Goal: Task Accomplishment & Management: Manage account settings

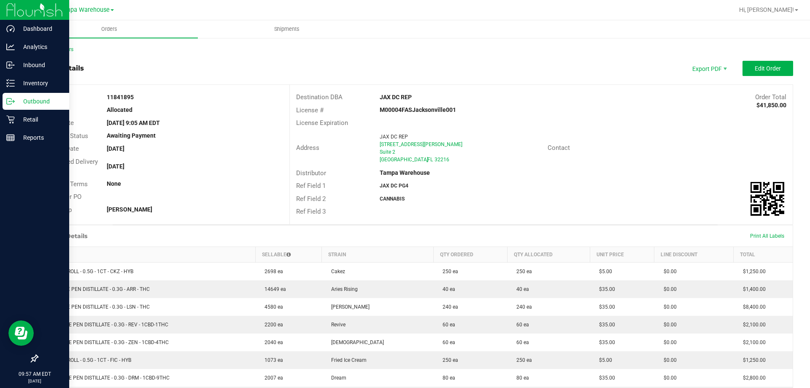
click at [29, 101] on p "Outbound" at bounding box center [40, 101] width 51 height 10
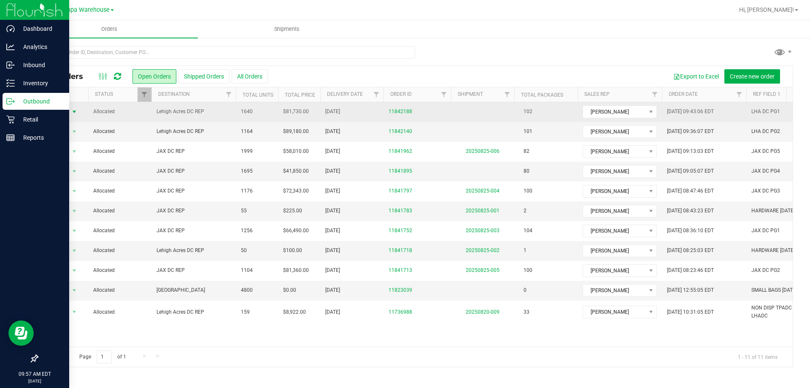
click at [72, 114] on span "select" at bounding box center [74, 111] width 7 height 7
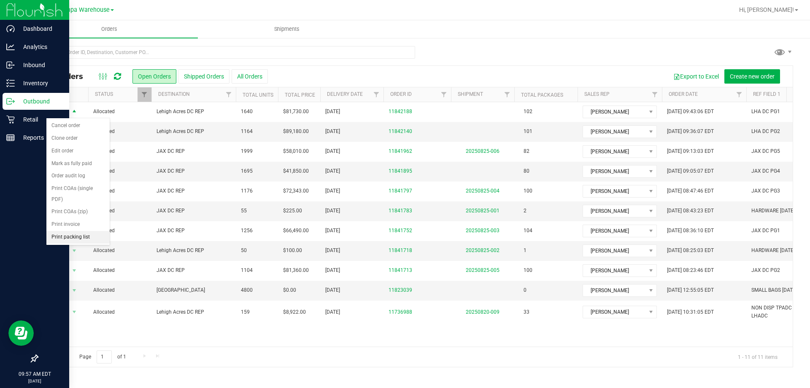
click at [72, 239] on li "Print packing list" at bounding box center [77, 237] width 63 height 13
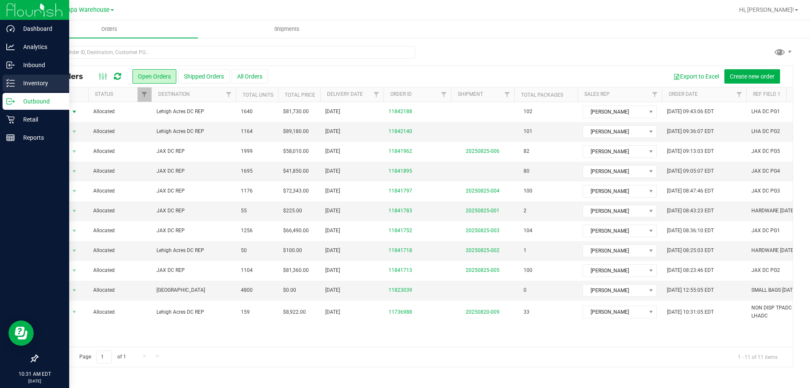
click at [11, 84] on icon at bounding box center [10, 83] width 8 height 8
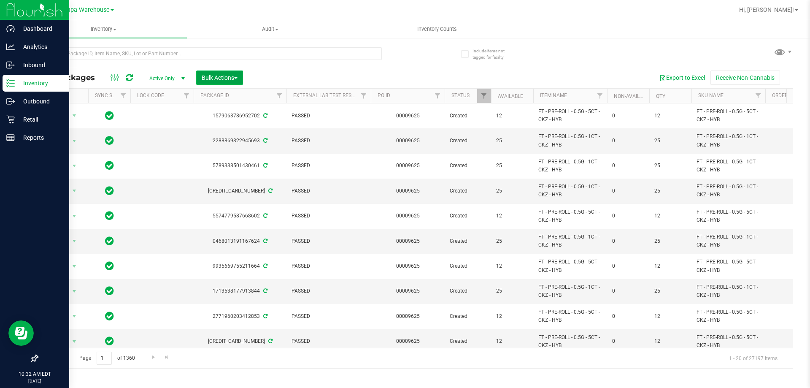
click at [230, 78] on span "Bulk Actions" at bounding box center [220, 77] width 36 height 7
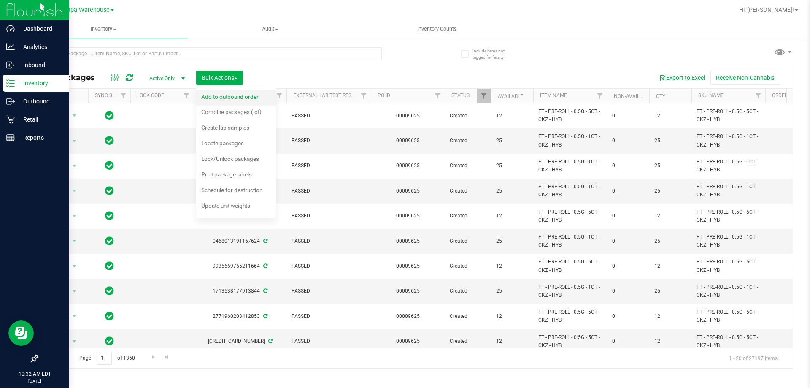
click at [232, 94] on span "Add to outbound order" at bounding box center [229, 96] width 57 height 7
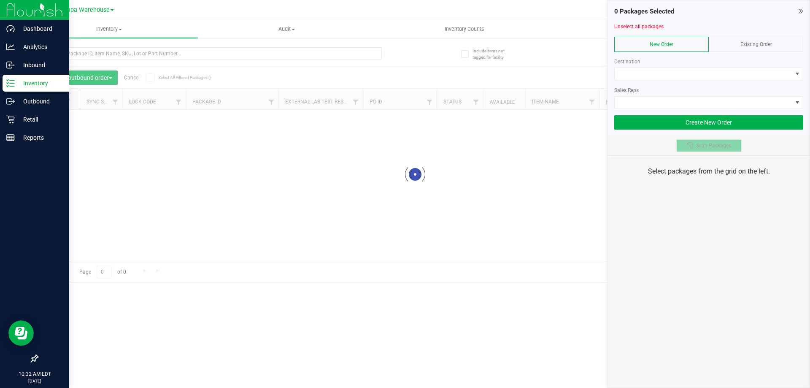
click at [705, 150] on button "Scan Packages" at bounding box center [708, 145] width 65 height 13
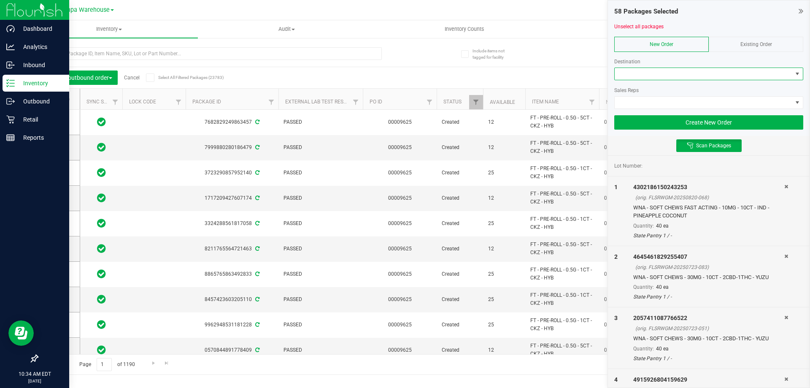
click at [679, 77] on span at bounding box center [703, 74] width 178 height 12
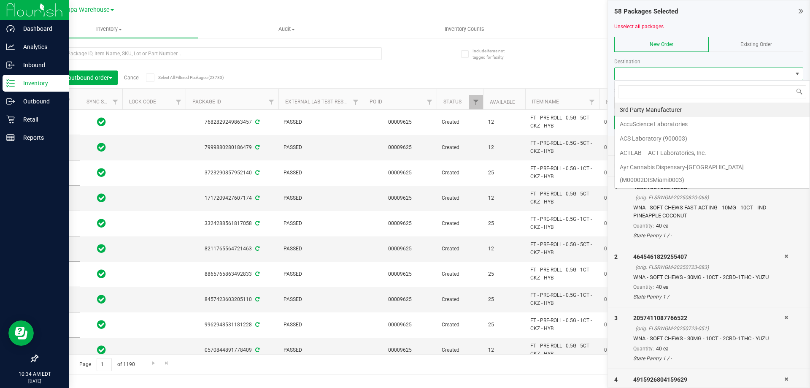
scroll to position [13, 189]
type input "leh"
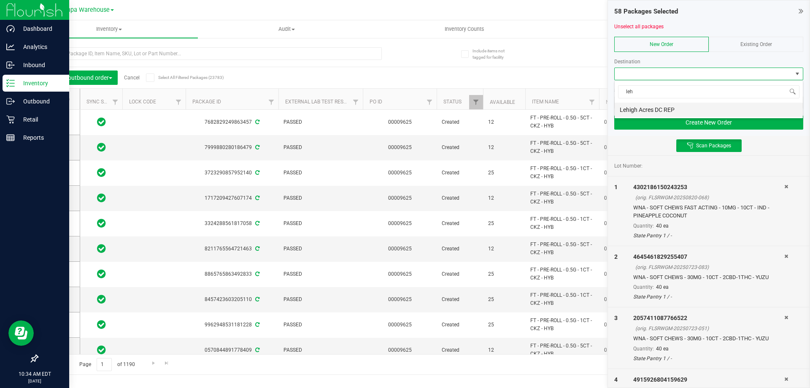
click at [633, 110] on li "Lehigh Acres DC REP" at bounding box center [708, 109] width 188 height 14
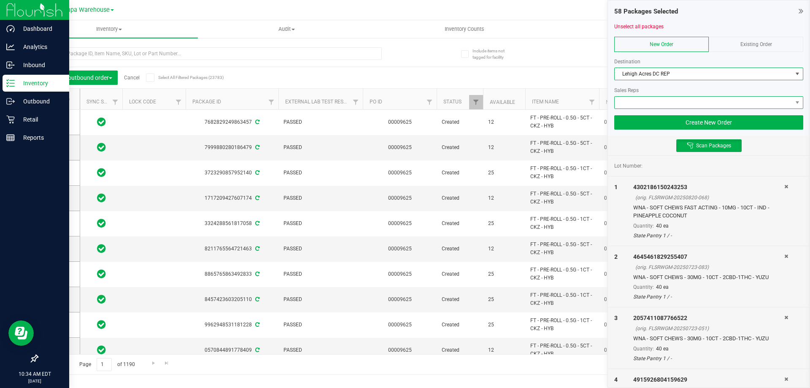
click at [634, 101] on span at bounding box center [703, 103] width 178 height 12
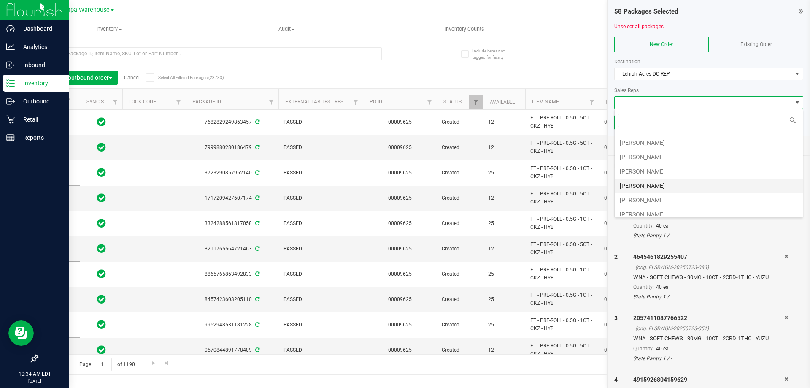
scroll to position [127, 0]
click at [653, 143] on li "[PERSON_NAME]" at bounding box center [708, 141] width 188 height 14
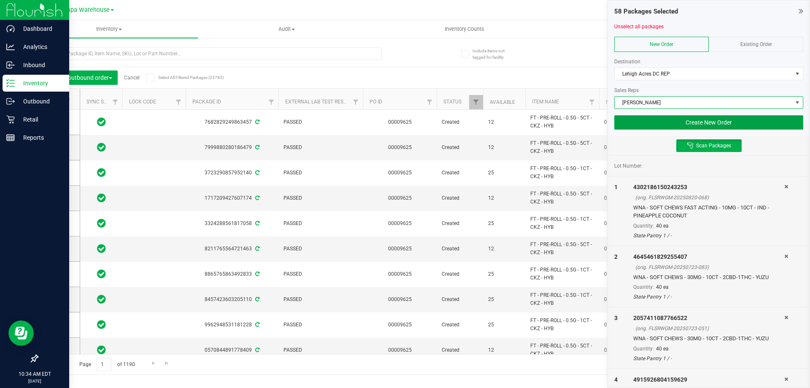
click at [705, 124] on button "Create New Order" at bounding box center [708, 122] width 189 height 14
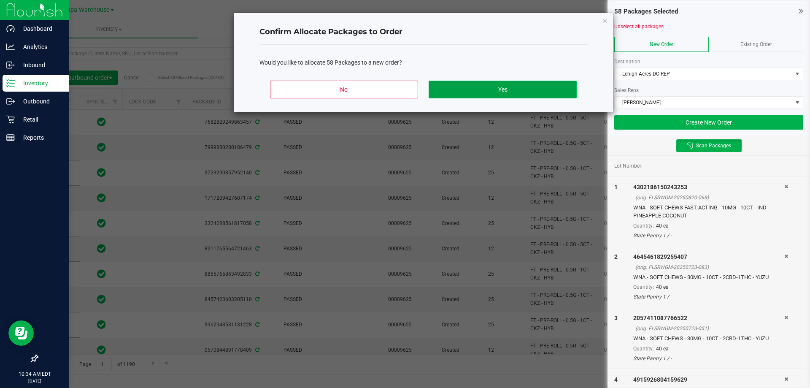
click at [538, 93] on button "Yes" at bounding box center [502, 90] width 148 height 18
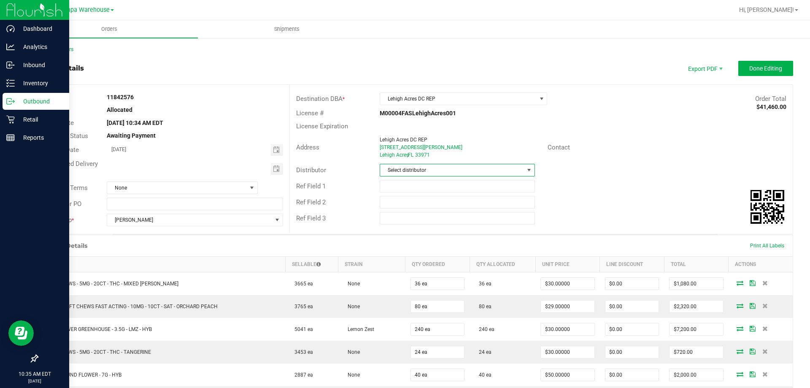
click at [467, 174] on span "Select distributor" at bounding box center [451, 170] width 143 height 12
type input "ta"
drag, startPoint x: 412, startPoint y: 253, endPoint x: 407, endPoint y: 207, distance: 45.9
click at [412, 252] on li "Tampa Warehouse" at bounding box center [453, 249] width 153 height 14
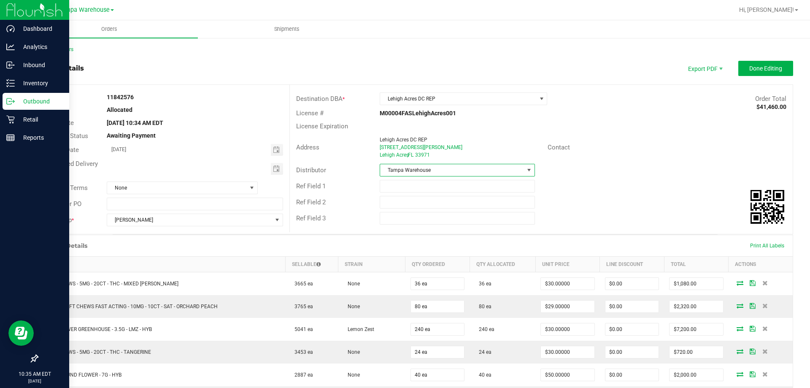
click at [410, 194] on div "Ref Field 1" at bounding box center [541, 186] width 503 height 16
click at [410, 190] on input "text" at bounding box center [457, 186] width 155 height 13
type input "LHA DC PG4"
click at [411, 196] on input "text" at bounding box center [457, 202] width 155 height 13
type input "CANNABIS"
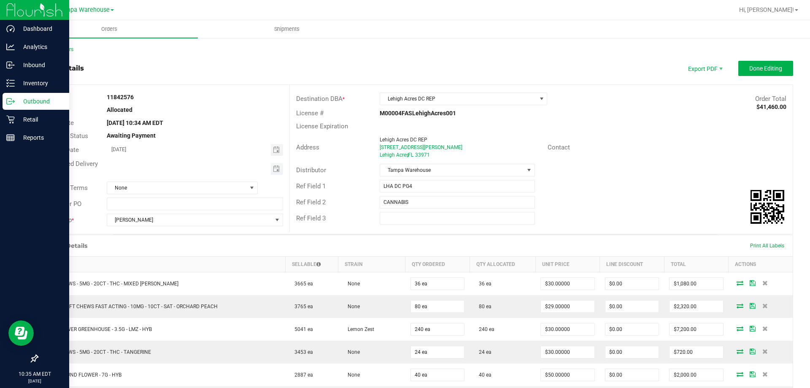
type input "month/day/year"
click at [266, 164] on input "month/day/year" at bounding box center [189, 168] width 164 height 11
click at [273, 167] on span "Toggle calendar" at bounding box center [276, 168] width 7 height 7
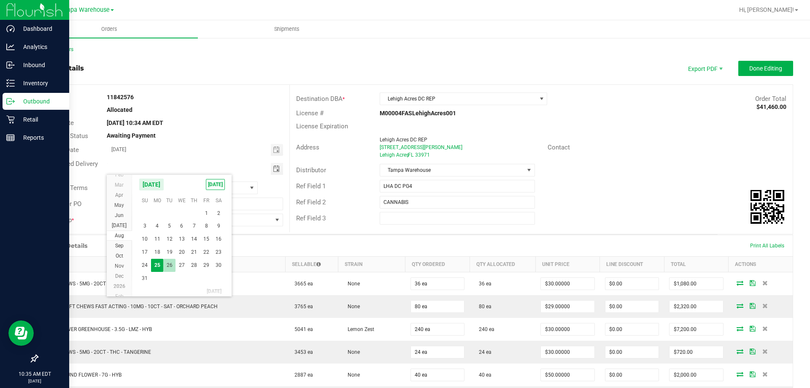
click at [170, 264] on span "26" at bounding box center [169, 265] width 12 height 13
type input "08/26/2025"
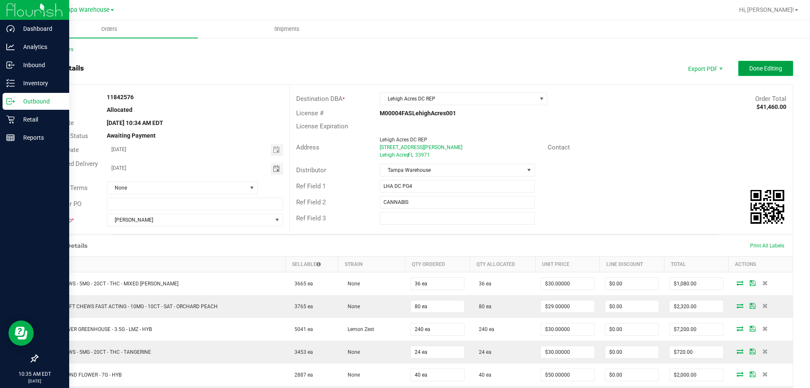
click at [747, 64] on button "Done Editing" at bounding box center [765, 68] width 55 height 15
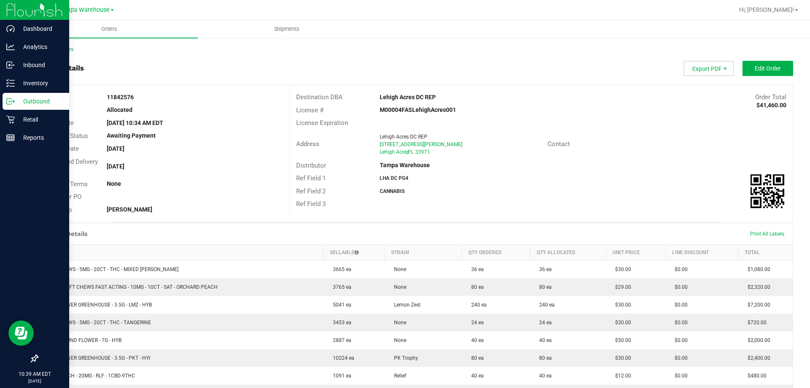
click at [711, 62] on span "Export PDF" at bounding box center [708, 68] width 51 height 15
click at [704, 82] on span "Packing List PDF" at bounding box center [703, 82] width 52 height 12
click at [19, 88] on div "Inventory" at bounding box center [36, 83] width 67 height 17
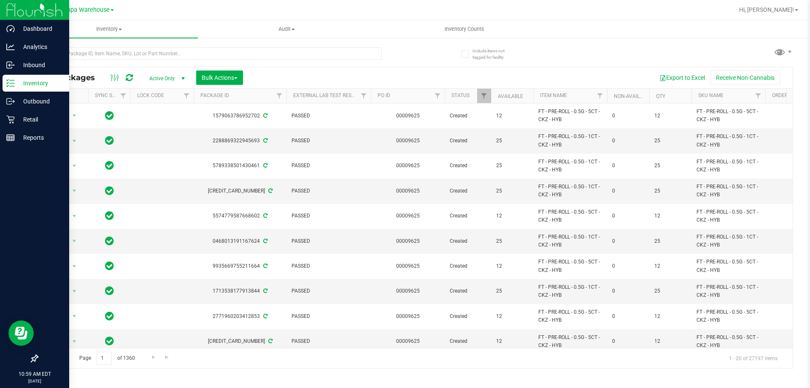
click at [26, 89] on div "Inventory" at bounding box center [36, 83] width 67 height 17
click at [31, 84] on p "Inventory" at bounding box center [40, 83] width 51 height 10
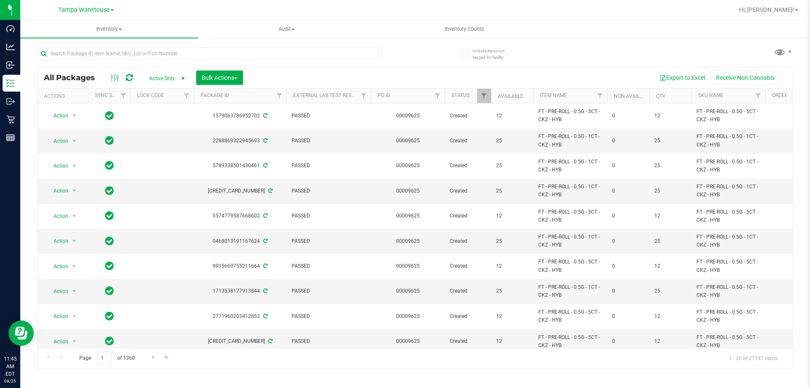
click at [414, 52] on div at bounding box center [226, 53] width 378 height 27
click at [237, 76] on span "Bulk Actions" at bounding box center [220, 77] width 36 height 7
click at [261, 95] on div "Add to outbound order" at bounding box center [235, 97] width 69 height 13
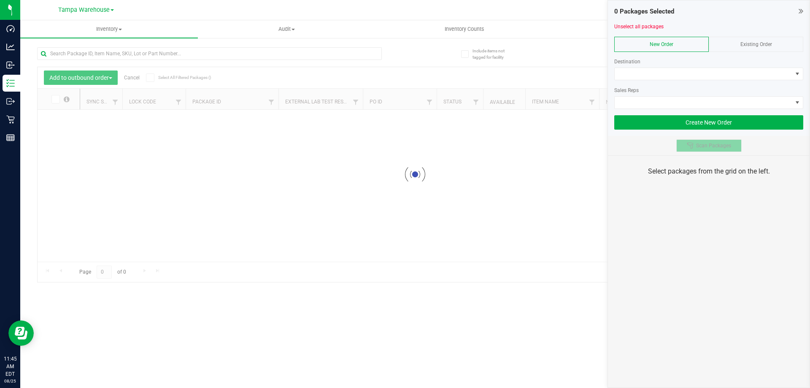
click at [706, 145] on span "Scan Packages" at bounding box center [713, 145] width 35 height 7
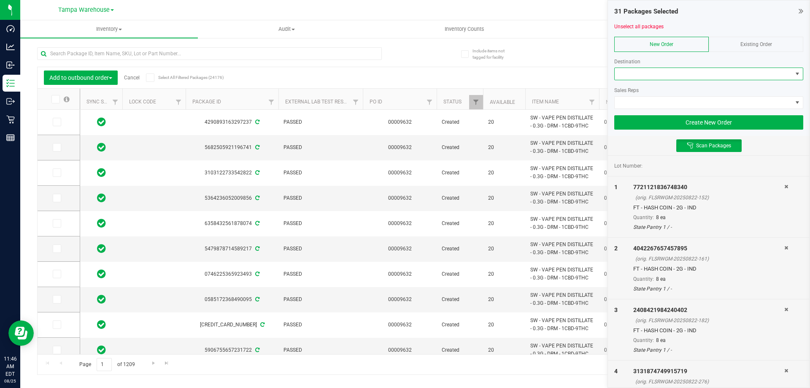
click at [693, 78] on span at bounding box center [703, 74] width 178 height 12
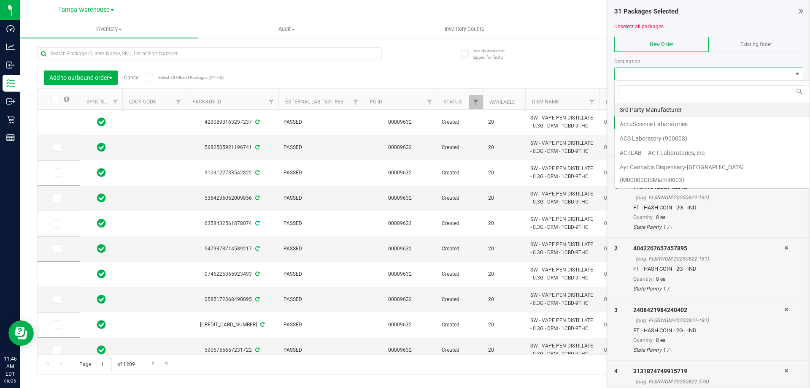
scroll to position [13, 189]
type input "leh"
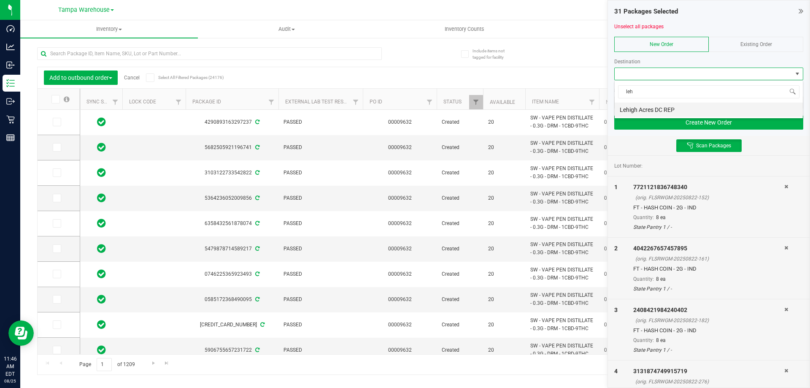
click at [661, 108] on li "Lehigh Acres DC REP" at bounding box center [708, 109] width 188 height 14
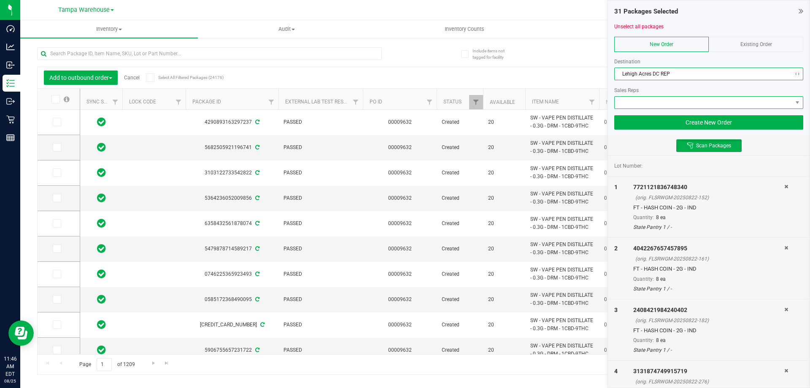
click at [658, 102] on span at bounding box center [703, 103] width 178 height 12
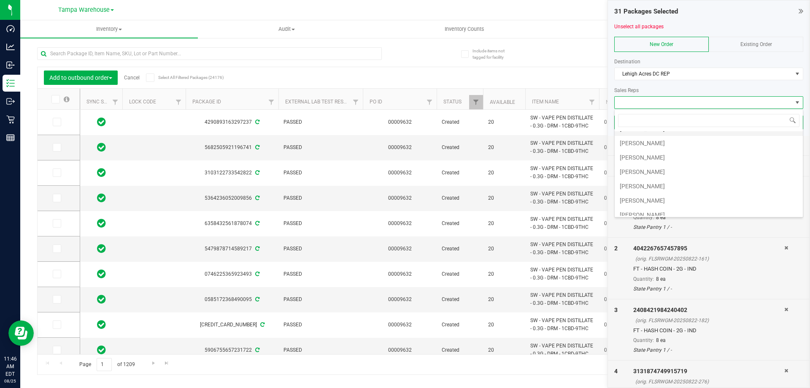
scroll to position [84, 0]
click at [657, 180] on li "[PERSON_NAME]" at bounding box center [708, 183] width 188 height 14
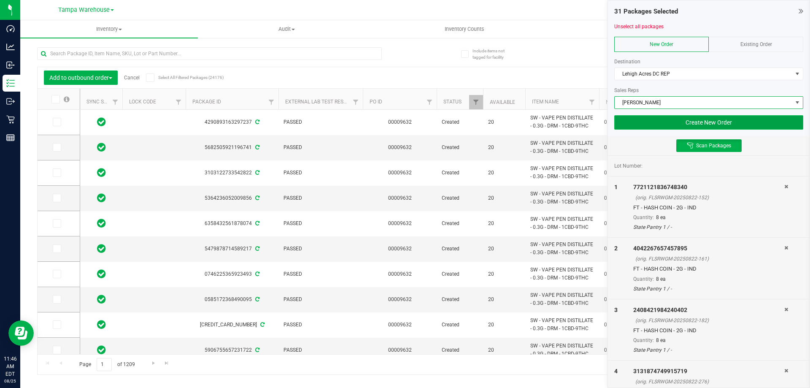
click at [721, 115] on button "Create New Order" at bounding box center [708, 122] width 189 height 14
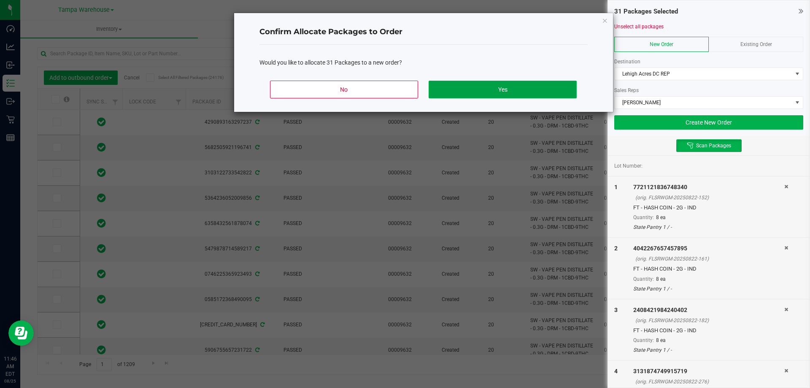
click at [489, 88] on button "Yes" at bounding box center [502, 90] width 148 height 18
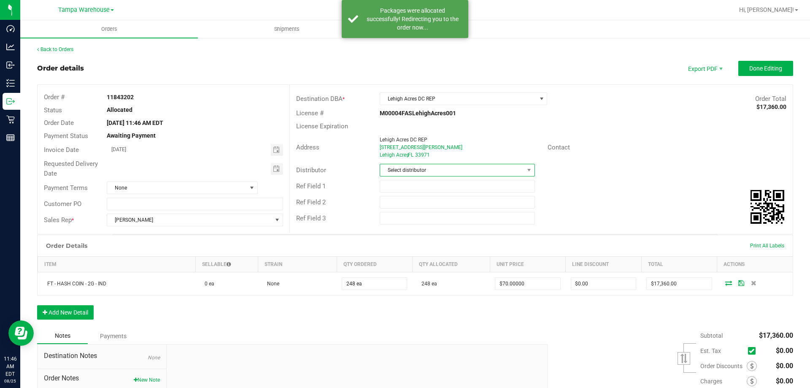
click at [425, 171] on span "Select distributor" at bounding box center [451, 170] width 143 height 12
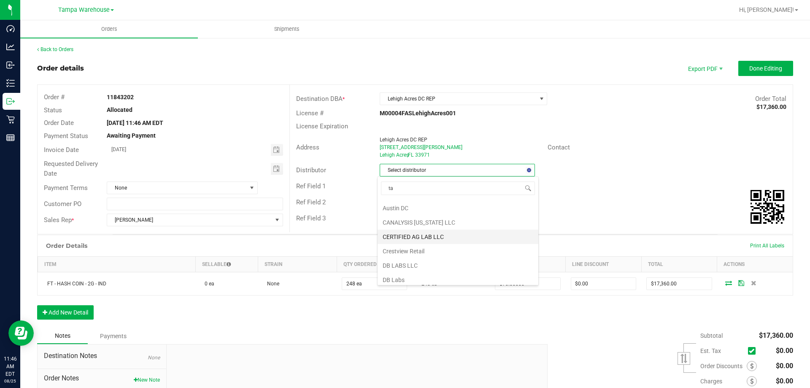
type input "tam"
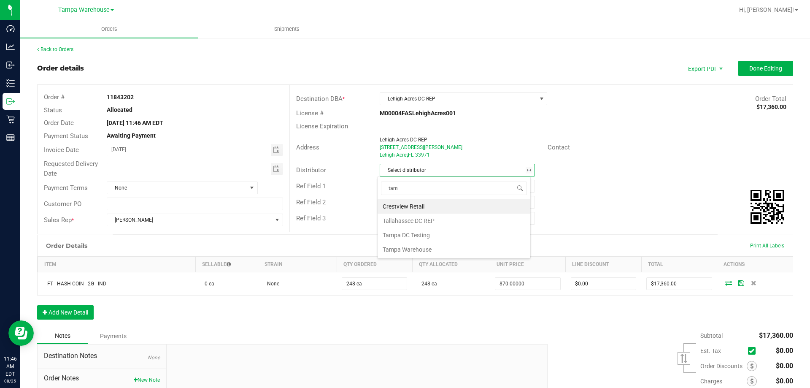
scroll to position [0, 0]
click at [407, 221] on li "Tampa Warehouse" at bounding box center [453, 220] width 153 height 14
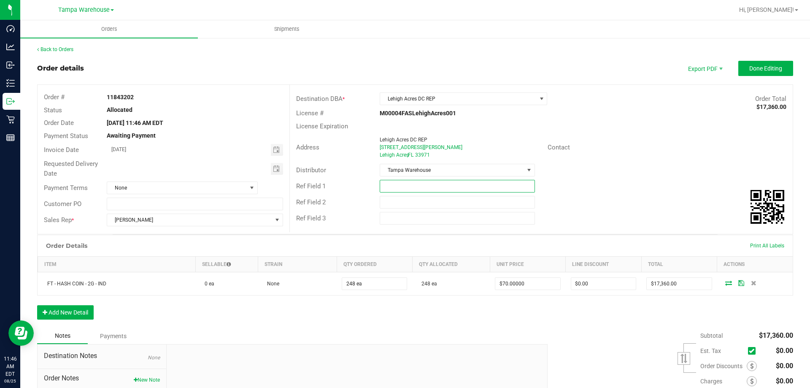
click at [424, 188] on input "text" at bounding box center [457, 186] width 155 height 13
type input "LHA DC SPECIAL"
click at [409, 211] on div "Ref Field 3" at bounding box center [541, 218] width 503 height 16
click at [410, 210] on div "Ref Field 3" at bounding box center [541, 218] width 503 height 16
click at [407, 207] on input "text" at bounding box center [457, 202] width 155 height 13
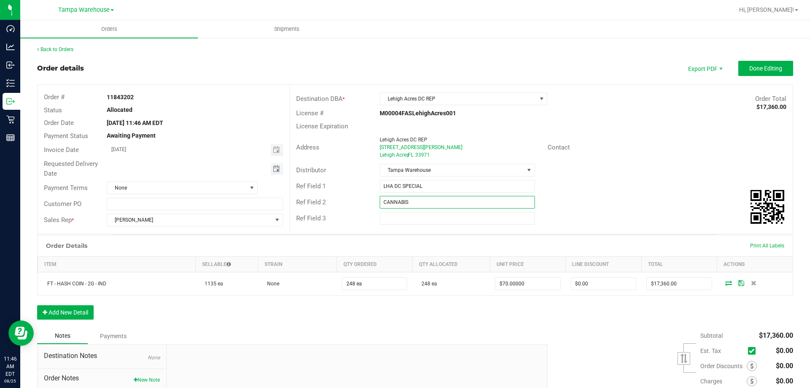
click at [276, 168] on span "Toggle calendar" at bounding box center [276, 168] width 7 height 7
type input "CANNABIS"
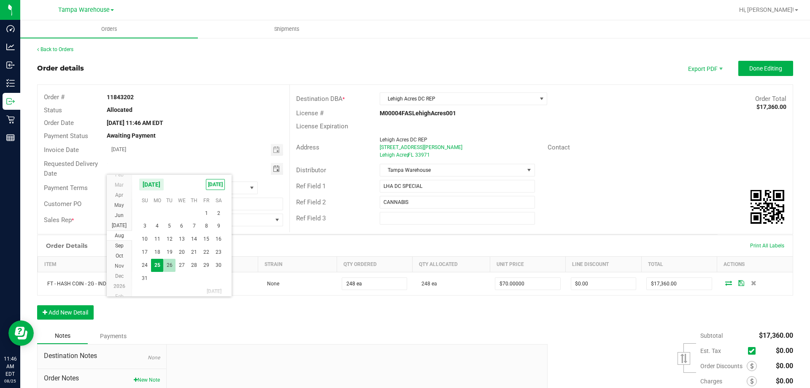
click at [168, 261] on span "26" at bounding box center [169, 265] width 12 height 13
type input "08/26/2025"
click at [768, 76] on outbound-order-header "Order details Export PDF Done Editing Order # 11843202 Status Allocated Order D…" at bounding box center [415, 147] width 756 height 173
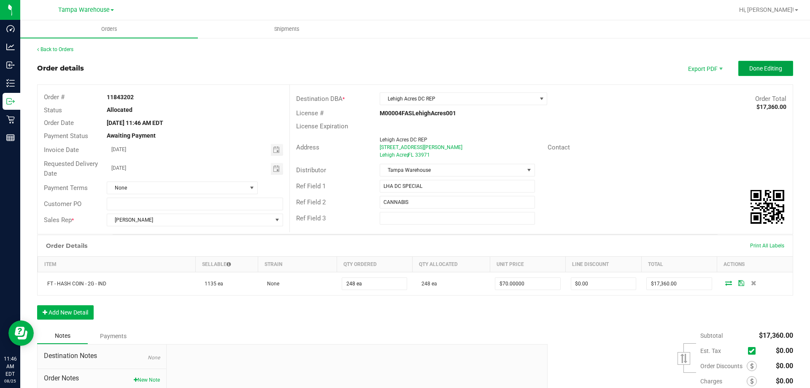
click at [766, 74] on button "Done Editing" at bounding box center [765, 68] width 55 height 15
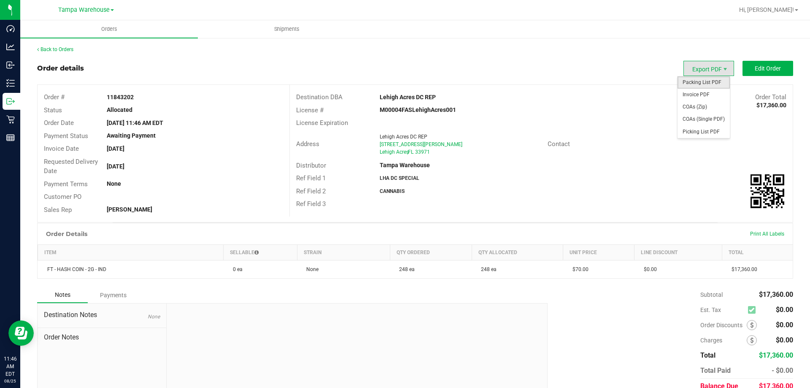
click at [711, 81] on span "Packing List PDF" at bounding box center [703, 82] width 52 height 12
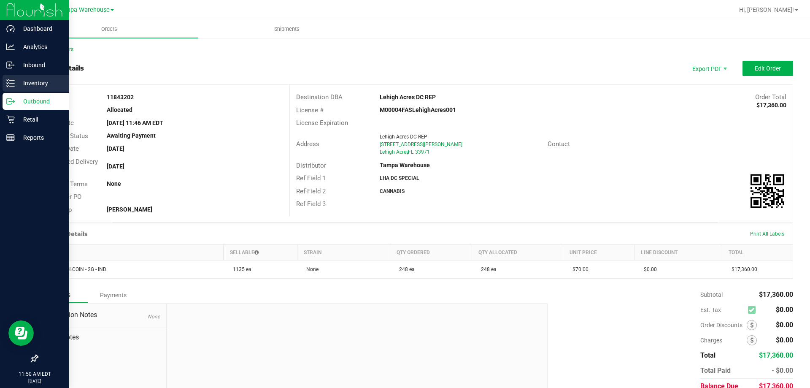
click at [46, 84] on p "Inventory" at bounding box center [40, 83] width 51 height 10
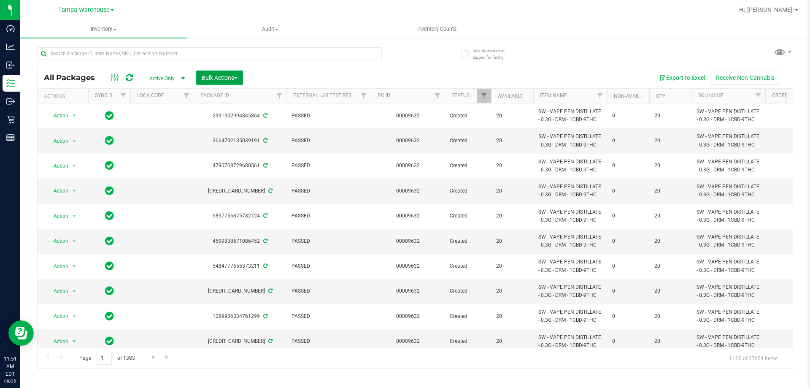
click at [236, 75] on span "Bulk Actions" at bounding box center [220, 77] width 36 height 7
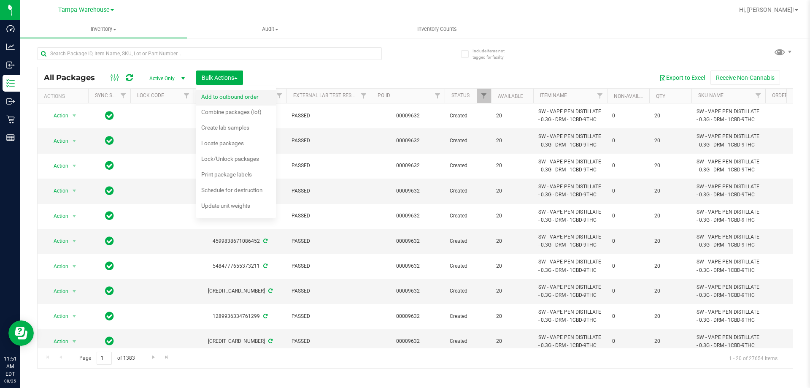
click at [242, 91] on div "Add to outbound order" at bounding box center [235, 97] width 69 height 13
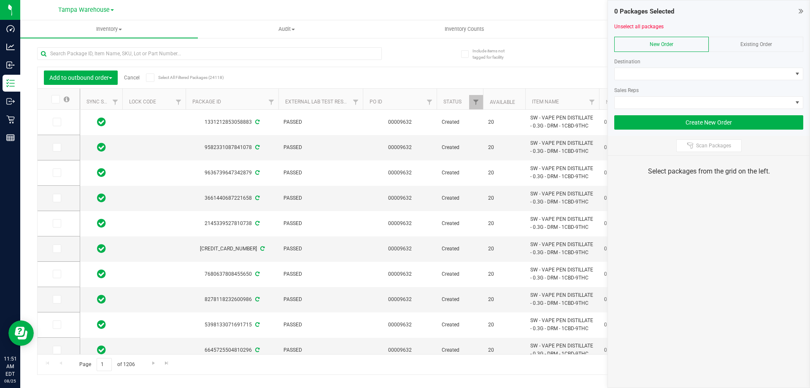
drag, startPoint x: 696, startPoint y: 144, endPoint x: 809, endPoint y: 304, distance: 196.5
click at [697, 146] on span "Scan Packages" at bounding box center [713, 145] width 35 height 7
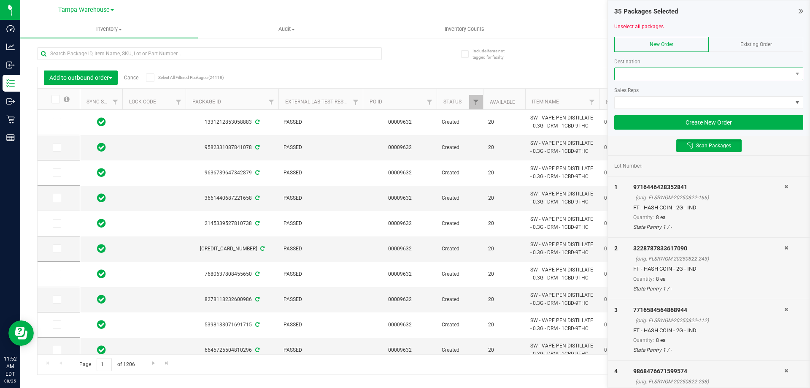
click at [634, 74] on span at bounding box center [703, 74] width 178 height 12
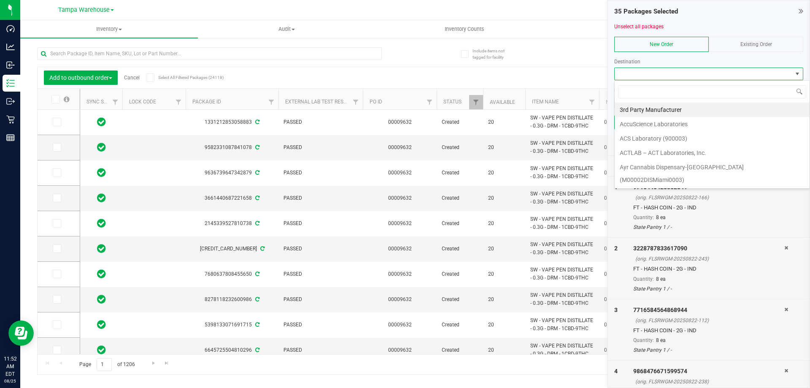
scroll to position [13, 189]
type input "jax"
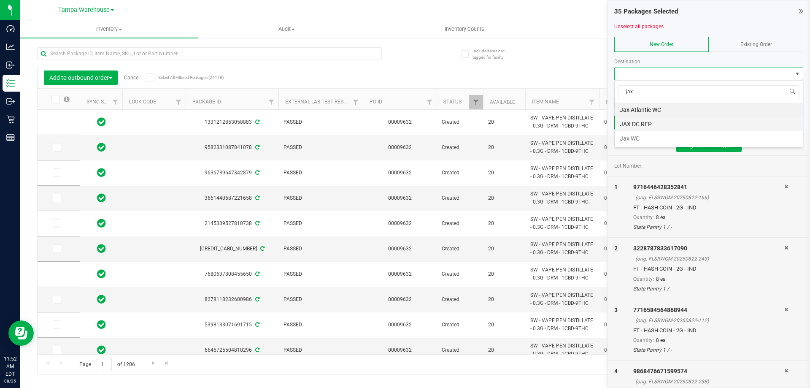
click at [647, 124] on li "JAX DC REP" at bounding box center [708, 124] width 188 height 14
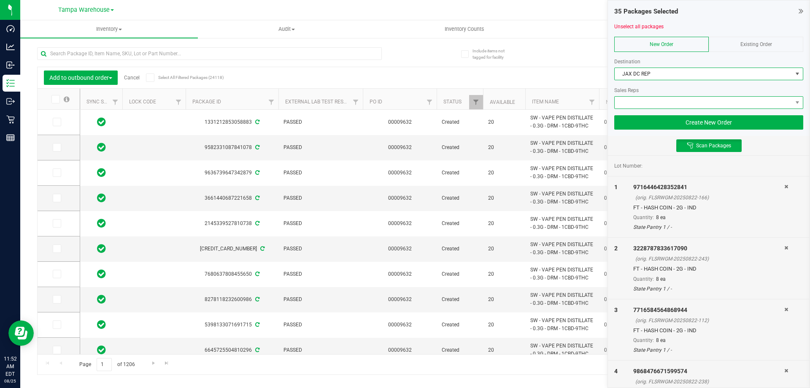
click at [649, 100] on span at bounding box center [703, 103] width 178 height 12
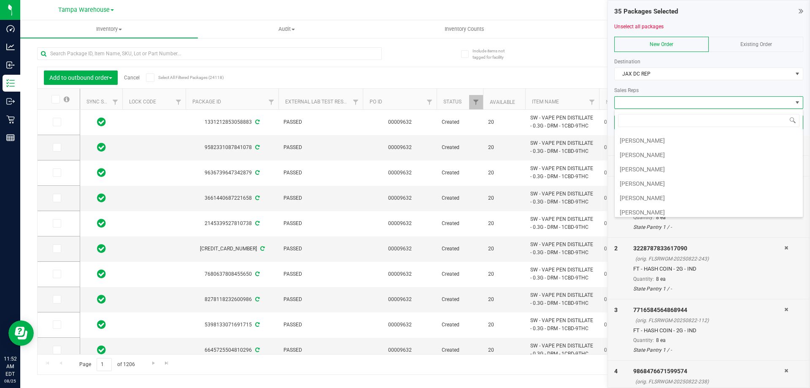
scroll to position [84, 0]
click at [649, 181] on li "[PERSON_NAME]" at bounding box center [708, 183] width 188 height 14
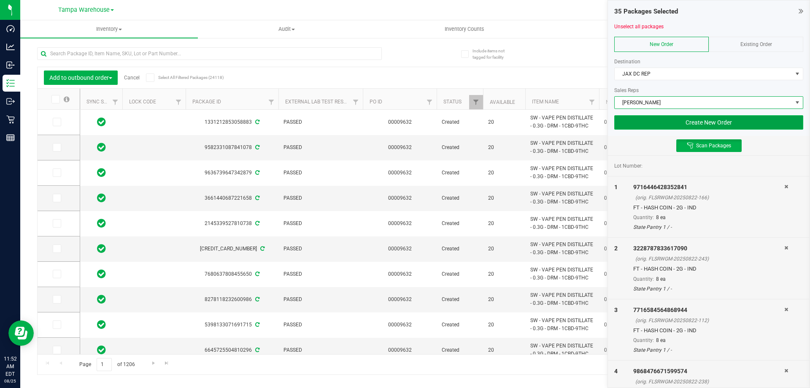
click at [704, 125] on button "Create New Order" at bounding box center [708, 122] width 189 height 14
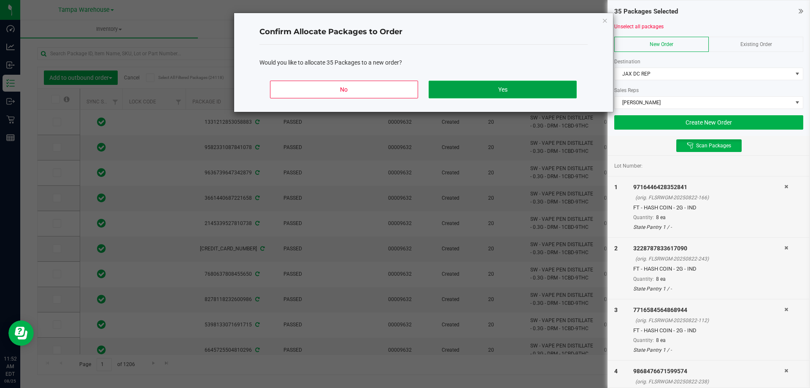
click at [558, 97] on button "Yes" at bounding box center [502, 90] width 148 height 18
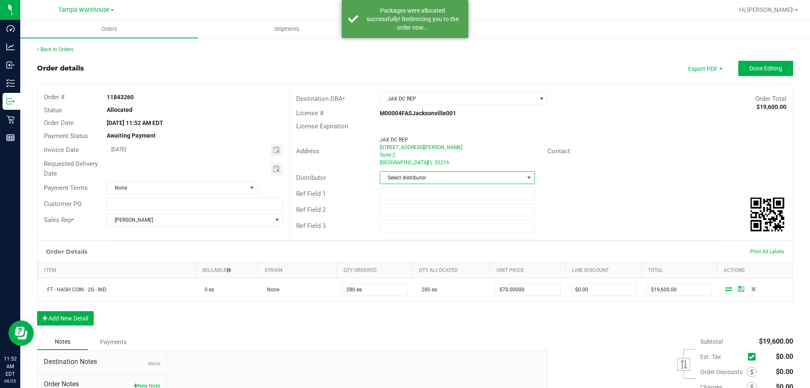
click at [407, 180] on span "Select distributor" at bounding box center [451, 178] width 143 height 12
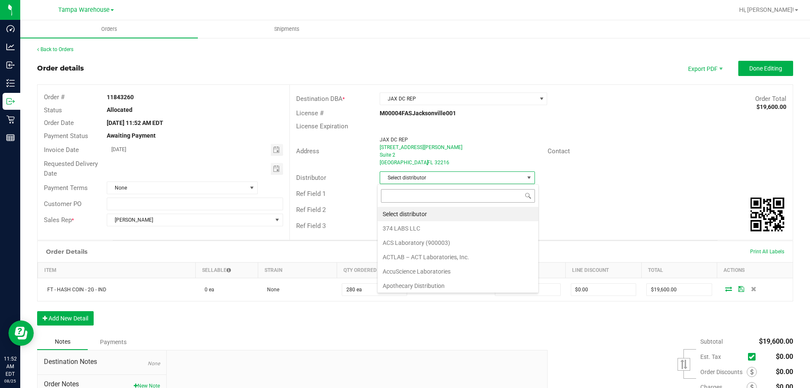
scroll to position [13, 154]
type input "ta"
click at [415, 254] on li "Tampa Warehouse" at bounding box center [453, 257] width 153 height 14
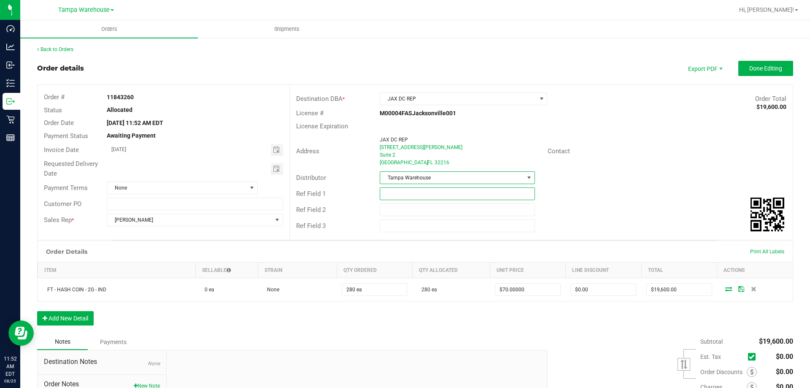
click at [408, 197] on input "text" at bounding box center [457, 193] width 155 height 13
type input "JAX DC SPECIAL"
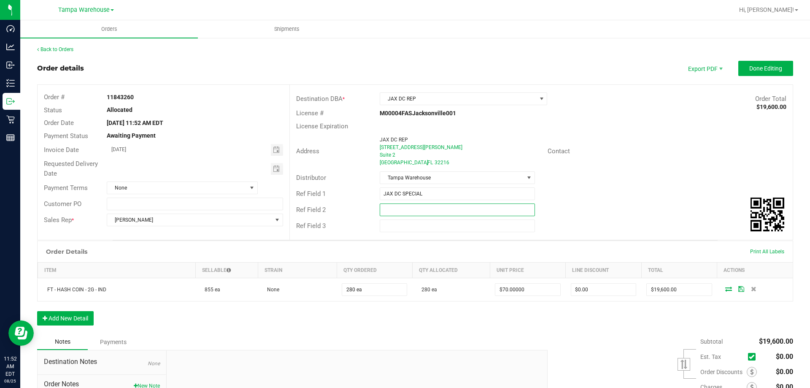
click at [401, 208] on input "text" at bounding box center [457, 209] width 155 height 13
click at [273, 170] on span "Toggle calendar" at bounding box center [276, 168] width 7 height 7
type input "CANNABIS"
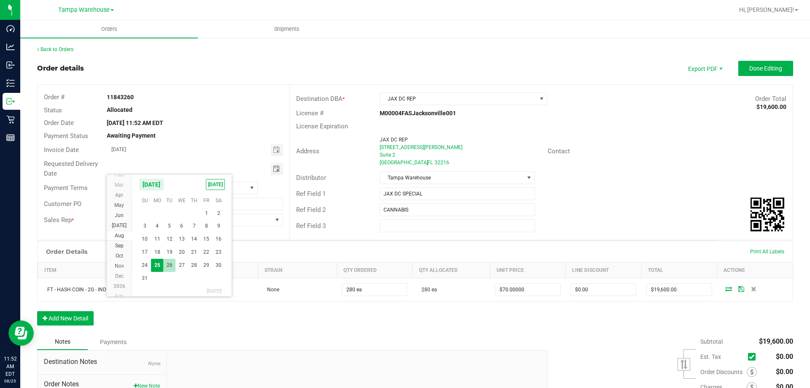
click at [170, 264] on span "26" at bounding box center [169, 265] width 12 height 13
type input "08/26/2025"
click at [767, 80] on outbound-order-header "Order details Export PDF Done Editing Order # 11843260 Status Allocated Order D…" at bounding box center [415, 150] width 756 height 179
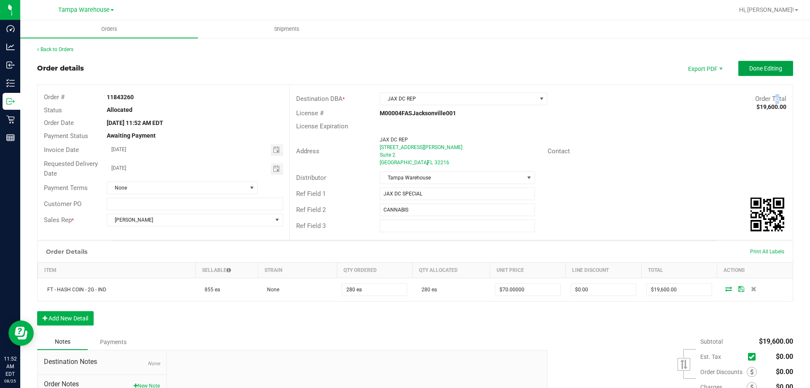
click at [767, 73] on button "Done Editing" at bounding box center [765, 68] width 55 height 15
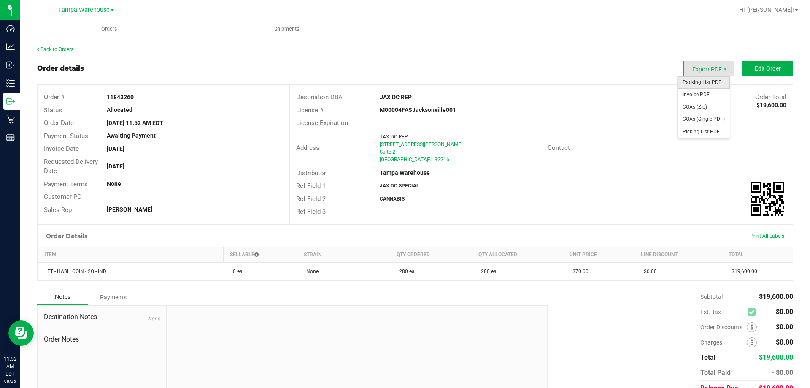
click at [709, 82] on span "Packing List PDF" at bounding box center [703, 82] width 52 height 12
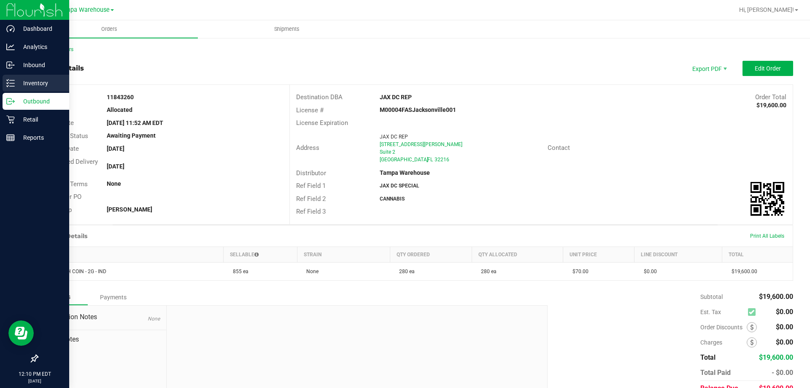
click at [16, 82] on p "Inventory" at bounding box center [40, 83] width 51 height 10
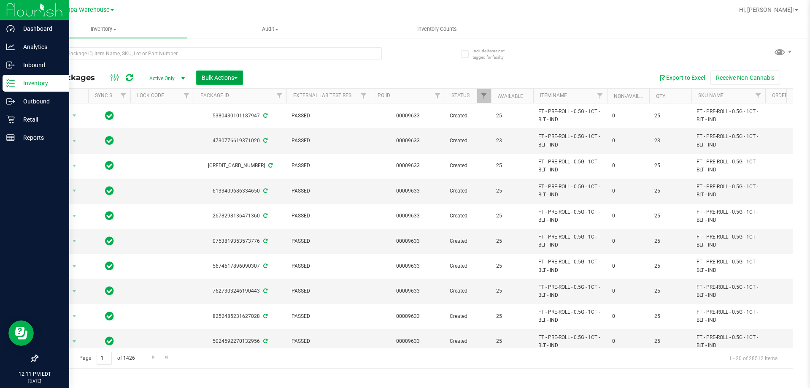
click at [223, 75] on span "Bulk Actions" at bounding box center [220, 77] width 36 height 7
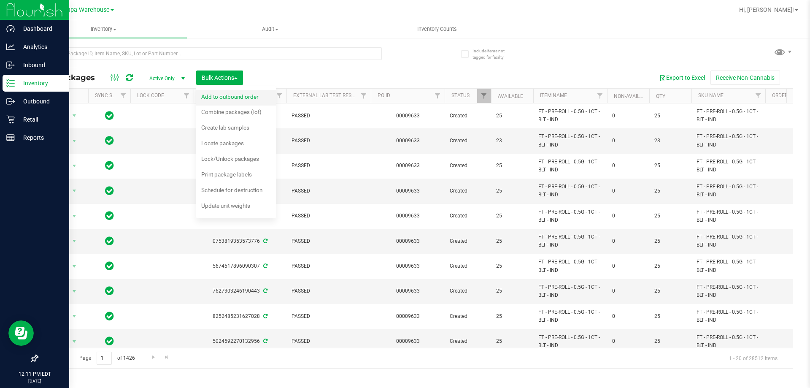
click at [251, 91] on div "Add to outbound order" at bounding box center [235, 97] width 69 height 13
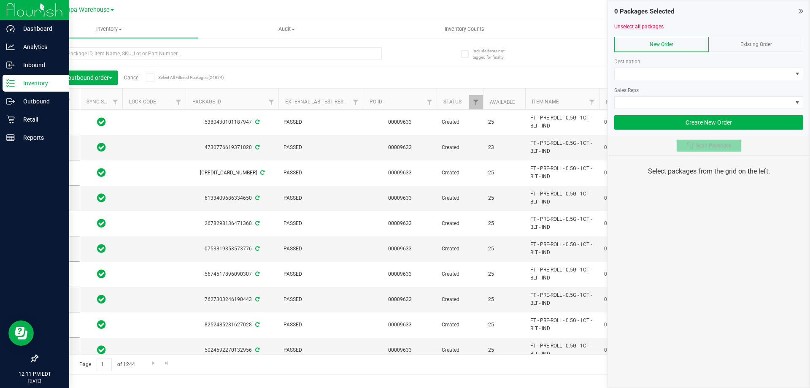
click at [712, 149] on button "Scan Packages" at bounding box center [708, 145] width 65 height 13
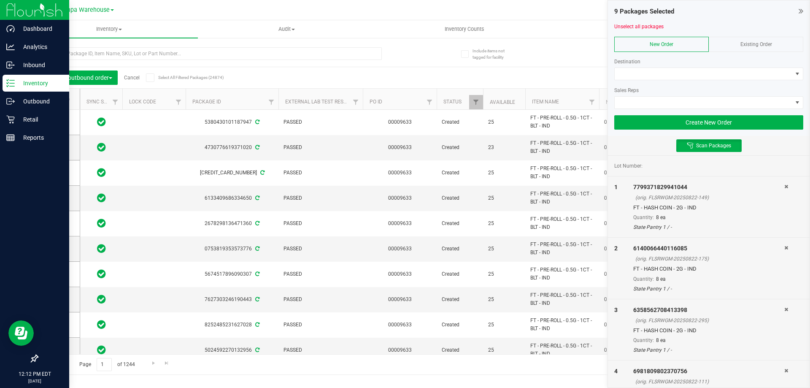
click at [637, 81] on div at bounding box center [708, 83] width 189 height 6
click at [640, 79] on span at bounding box center [703, 74] width 178 height 12
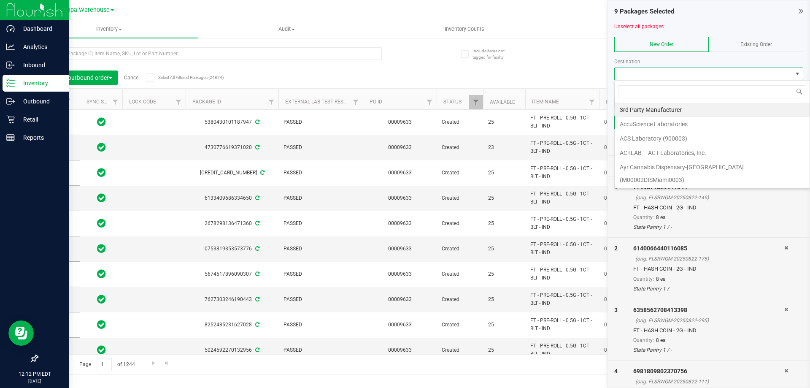
scroll to position [13, 189]
type input "broo"
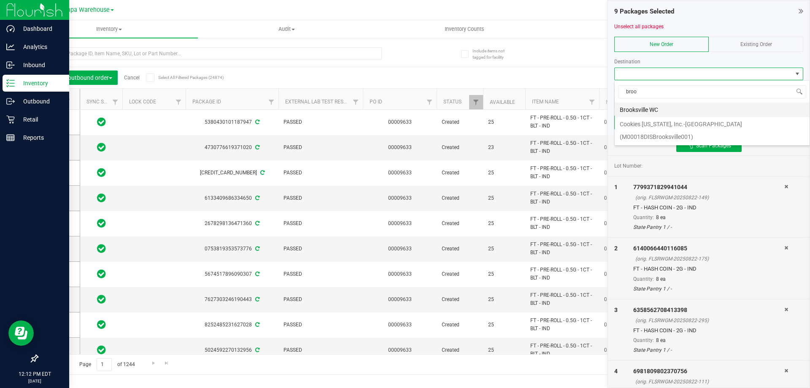
click at [636, 105] on li "Brooksville WC" at bounding box center [711, 109] width 195 height 14
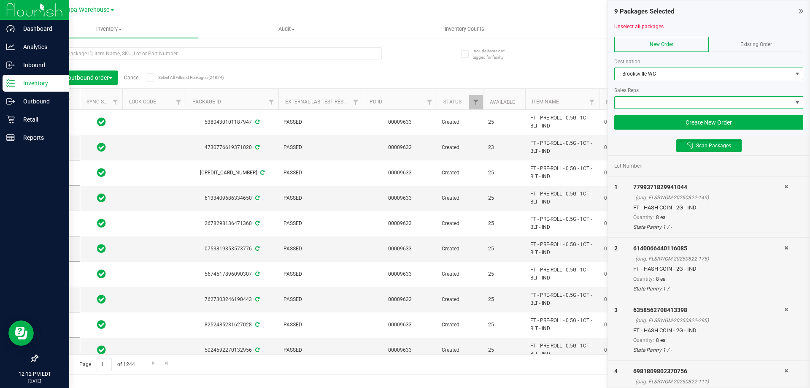
click at [636, 105] on span at bounding box center [703, 103] width 178 height 12
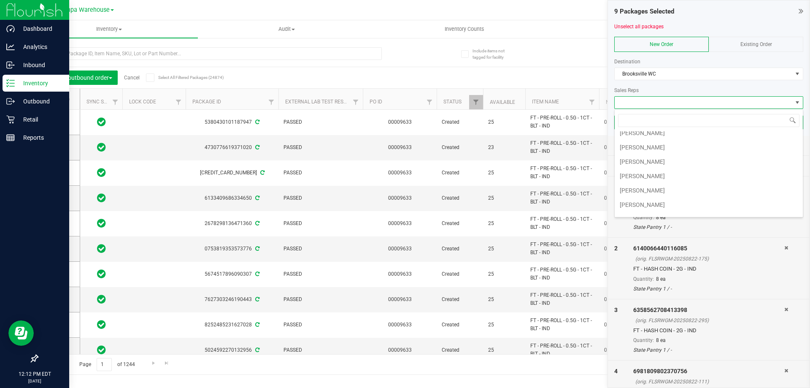
scroll to position [127, 0]
click at [656, 141] on li "[PERSON_NAME]" at bounding box center [708, 141] width 188 height 14
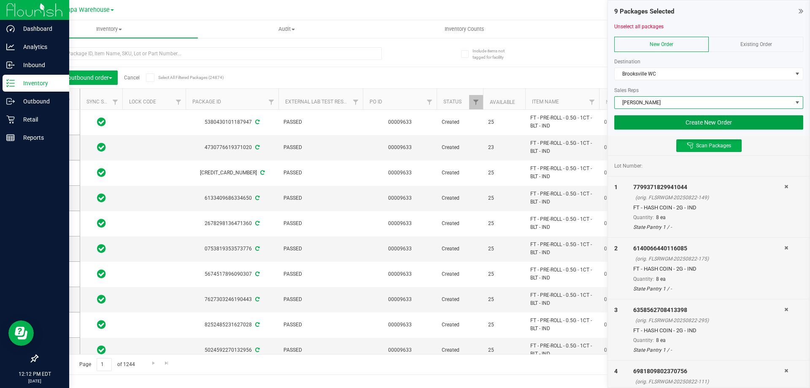
click at [693, 125] on button "Create New Order" at bounding box center [708, 122] width 189 height 14
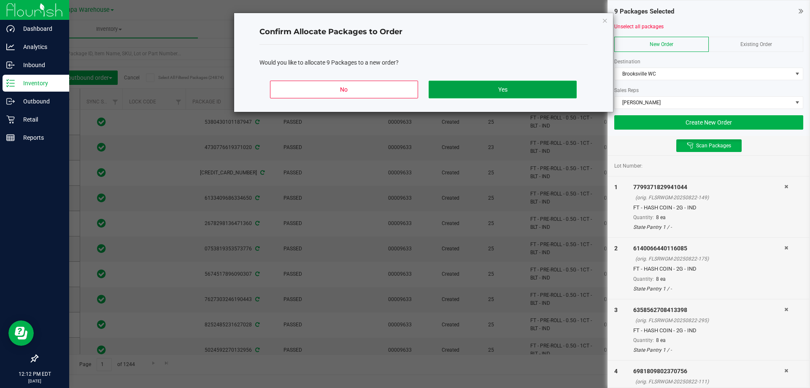
click at [480, 92] on button "Yes" at bounding box center [502, 90] width 148 height 18
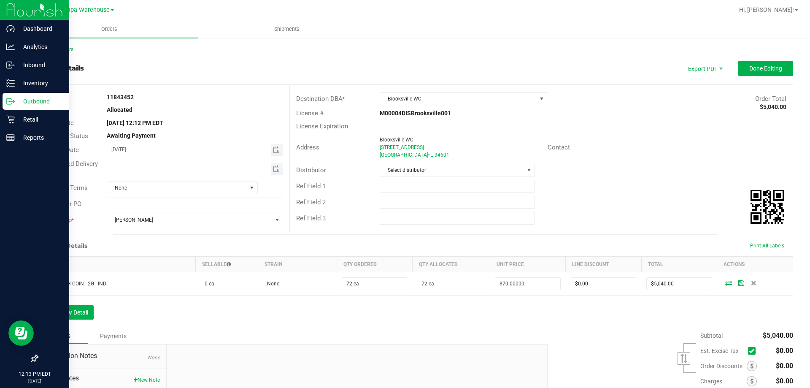
click at [271, 166] on span "Toggle calendar" at bounding box center [277, 169] width 12 height 12
click at [183, 266] on span "27" at bounding box center [181, 265] width 12 height 13
type input "[DATE]"
click at [414, 170] on span "Select distributor" at bounding box center [451, 170] width 143 height 12
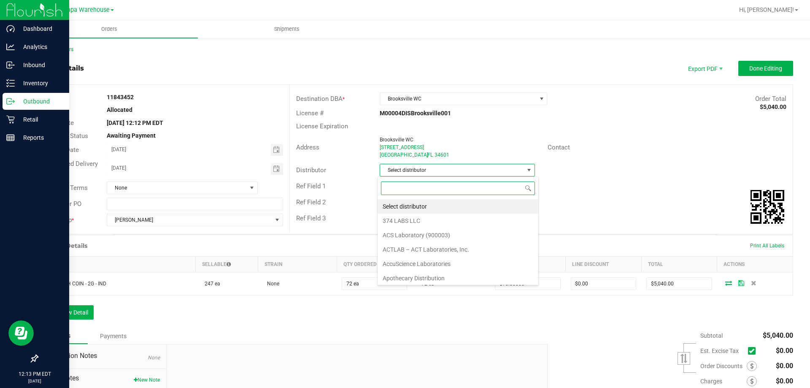
scroll to position [13, 154]
type input "tampa"
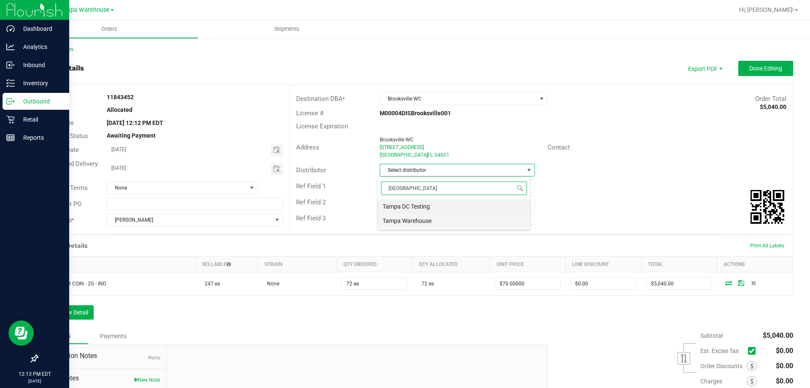
click at [433, 219] on li "Tampa Warehouse" at bounding box center [453, 220] width 153 height 14
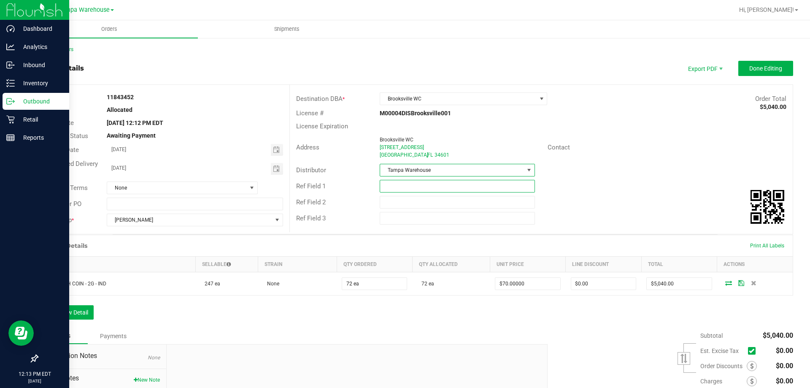
click at [410, 190] on input "text" at bounding box center [457, 186] width 155 height 13
type input "BRK WC SPECIAL"
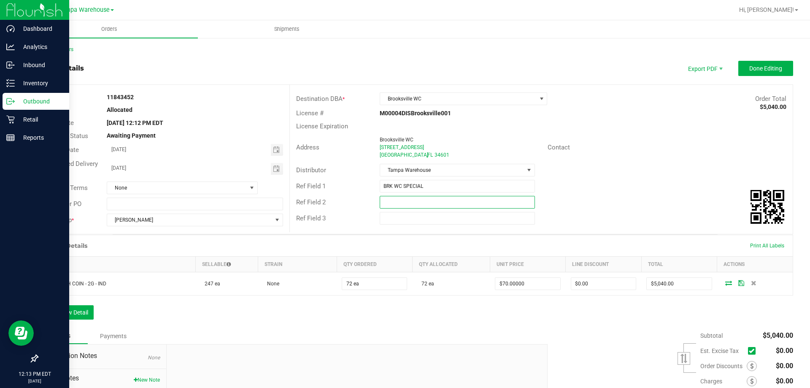
click at [394, 204] on input "text" at bounding box center [457, 202] width 155 height 13
type input "CANNABIS"
click at [755, 67] on span "Done Editing" at bounding box center [765, 68] width 33 height 7
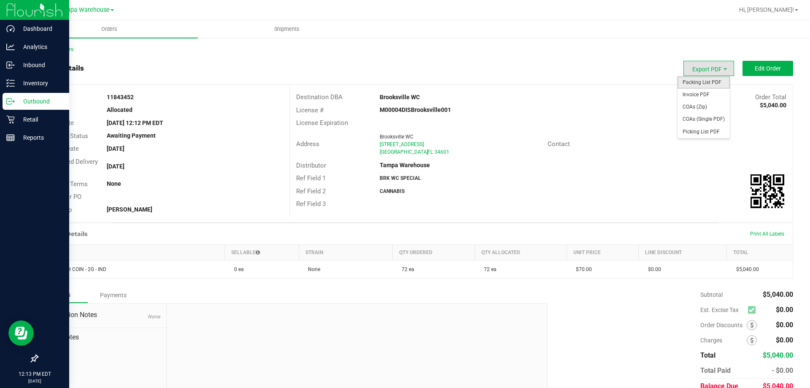
click at [719, 86] on span "Packing List PDF" at bounding box center [703, 82] width 52 height 12
click at [7, 88] on div "Inventory" at bounding box center [36, 83] width 67 height 17
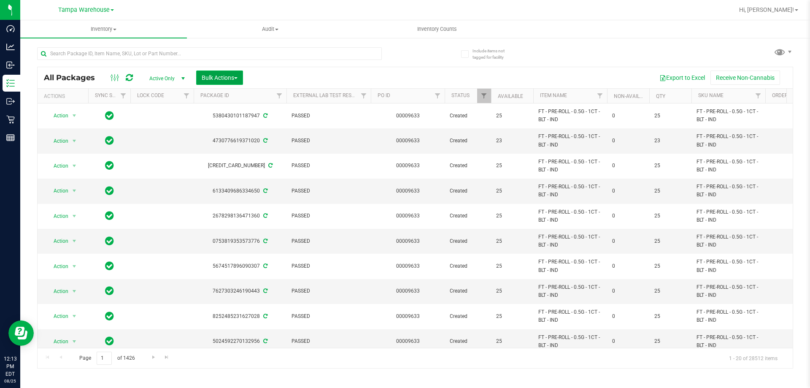
click at [226, 83] on button "Bulk Actions" at bounding box center [219, 77] width 47 height 14
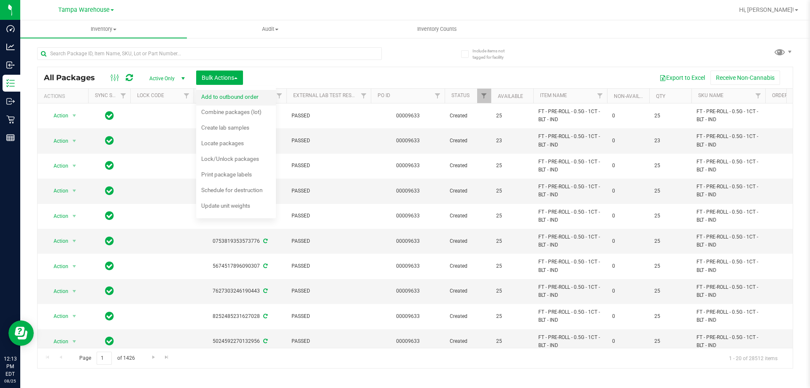
click at [235, 94] on span "Add to outbound order" at bounding box center [229, 96] width 57 height 7
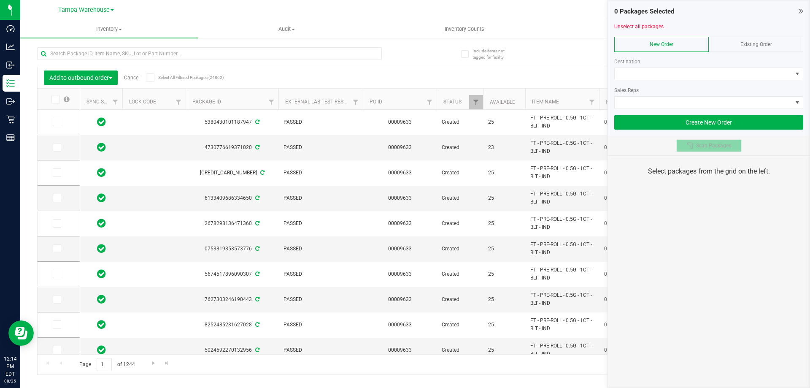
click at [696, 142] on span "Scan Packages" at bounding box center [713, 145] width 35 height 7
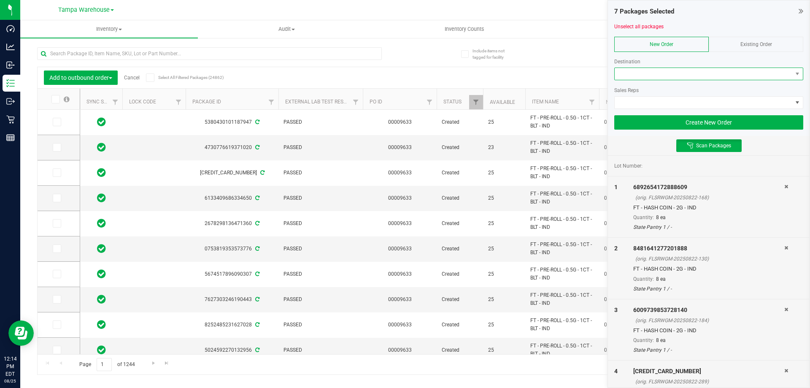
click at [618, 71] on span at bounding box center [703, 74] width 178 height 12
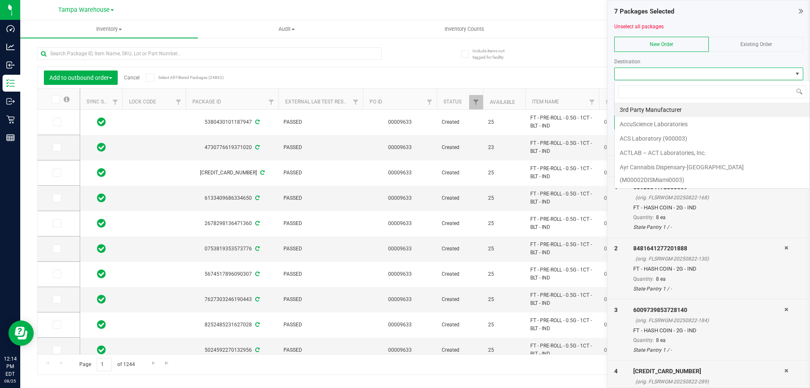
scroll to position [13, 189]
type input "oca"
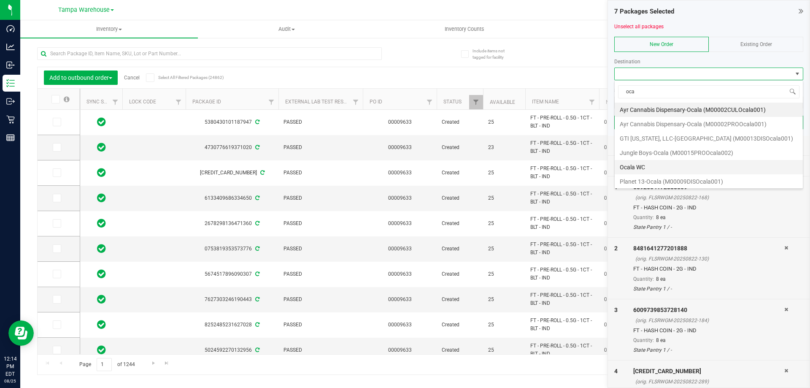
click at [652, 167] on li "Ocala WC" at bounding box center [708, 167] width 188 height 14
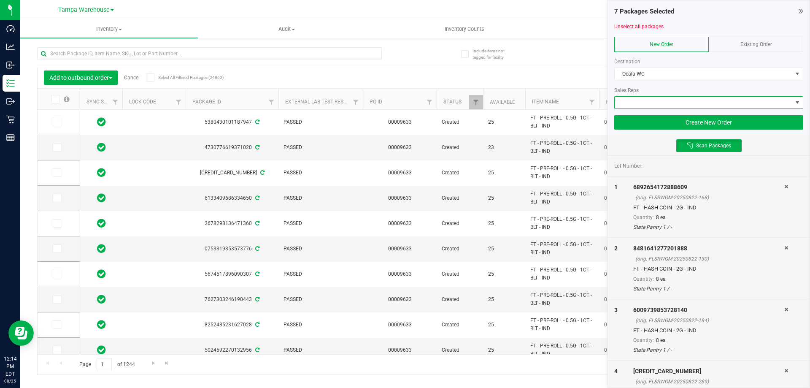
click at [651, 105] on span at bounding box center [703, 103] width 178 height 12
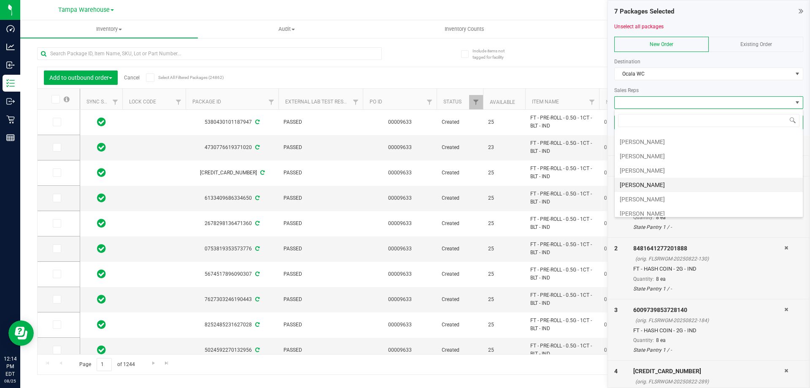
scroll to position [127, 0]
click at [647, 138] on li "[PERSON_NAME]" at bounding box center [708, 141] width 188 height 14
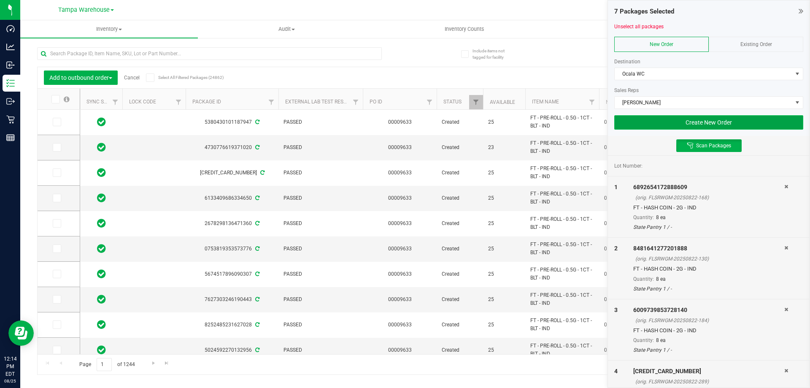
click at [672, 122] on button "Create New Order" at bounding box center [708, 122] width 189 height 14
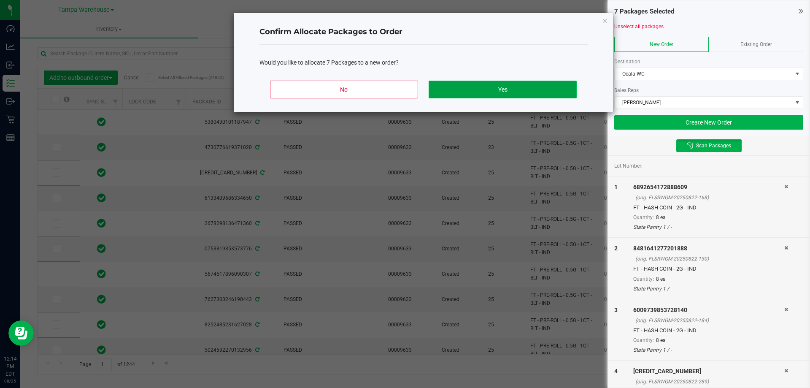
click at [528, 81] on button "Yes" at bounding box center [502, 90] width 148 height 18
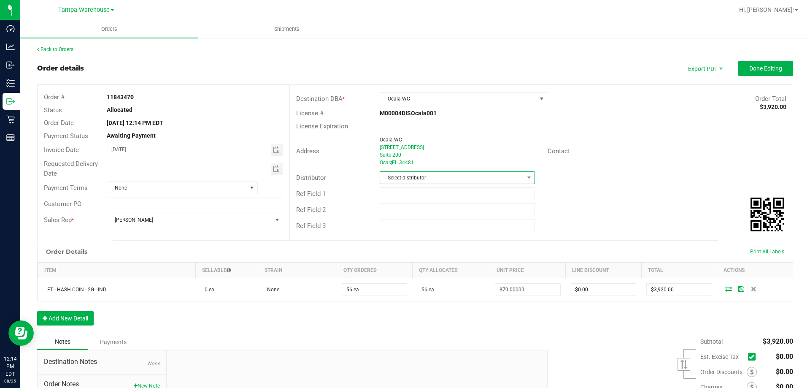
click at [408, 176] on span "Select distributor" at bounding box center [451, 178] width 143 height 12
type input "tamp"
click at [391, 226] on li "Tampa Warehouse" at bounding box center [453, 228] width 153 height 14
click at [399, 197] on input "text" at bounding box center [457, 193] width 155 height 13
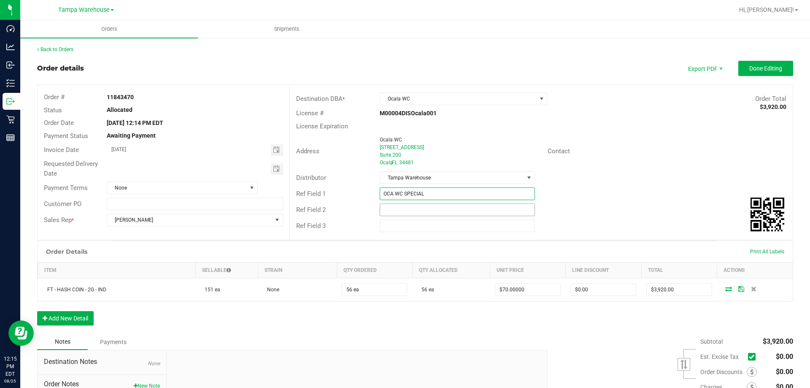
type input "OCA WC SPECIAL"
click at [399, 211] on input "text" at bounding box center [457, 209] width 155 height 13
click at [271, 172] on span "Toggle calendar" at bounding box center [277, 169] width 12 height 12
type input "CANNABIS"
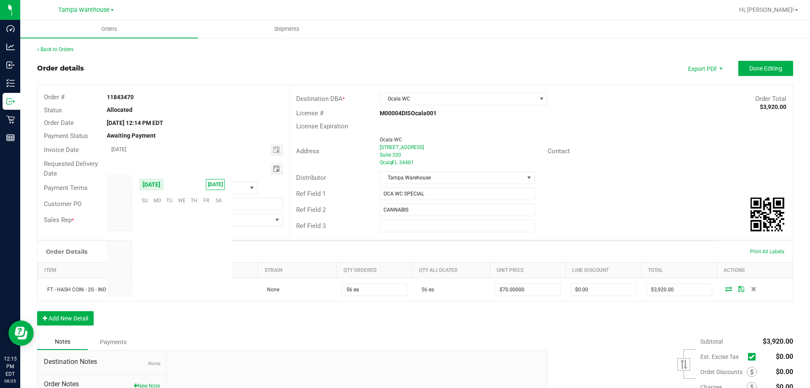
scroll to position [136684, 0]
click at [178, 265] on span "27" at bounding box center [181, 265] width 12 height 13
type input "[DATE]"
click at [620, 129] on div "License Expiration" at bounding box center [541, 126] width 503 height 13
click at [772, 63] on button "Done Editing" at bounding box center [765, 68] width 55 height 15
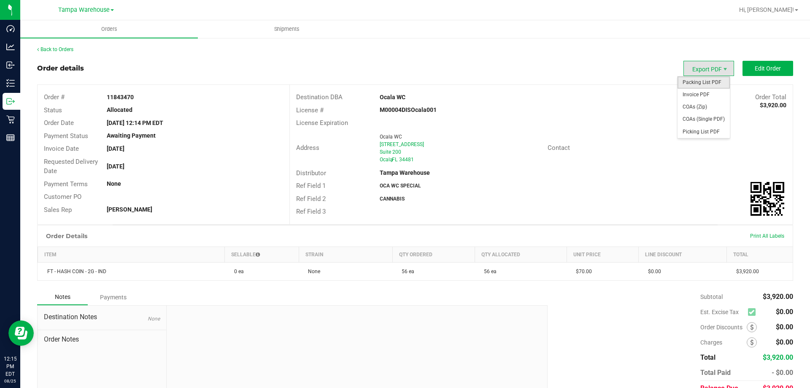
click at [703, 86] on span "Packing List PDF" at bounding box center [703, 82] width 52 height 12
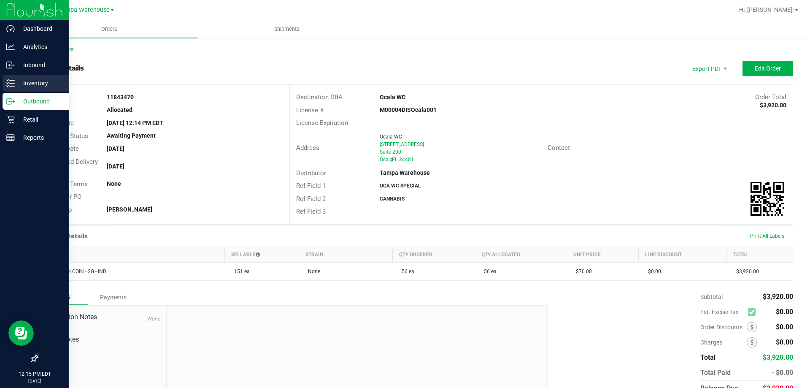
click at [11, 85] on icon at bounding box center [10, 83] width 8 height 8
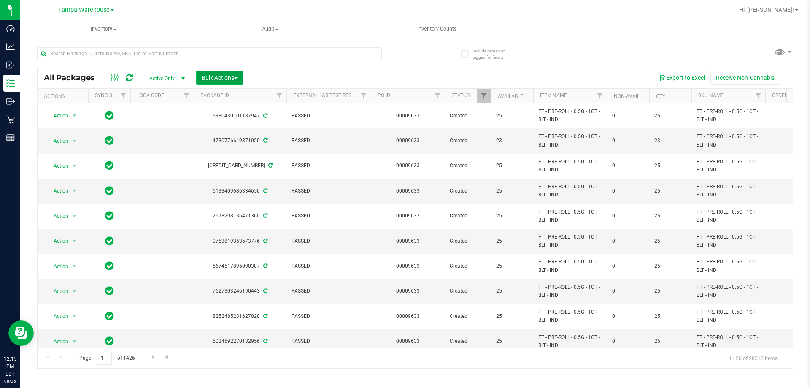
click at [235, 71] on button "Bulk Actions" at bounding box center [219, 77] width 47 height 14
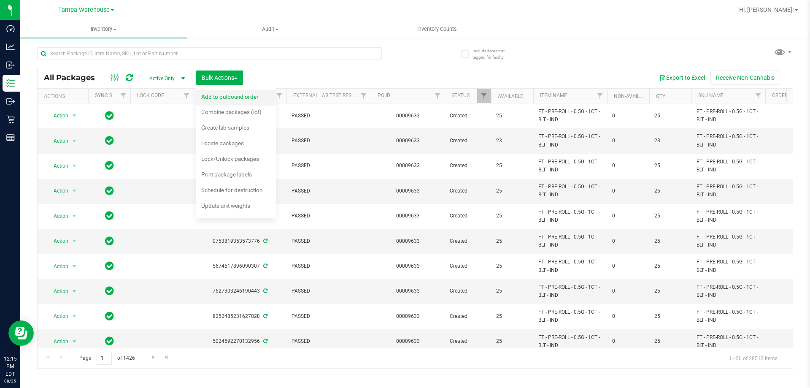
click at [229, 91] on div "Add to outbound order" at bounding box center [235, 97] width 69 height 13
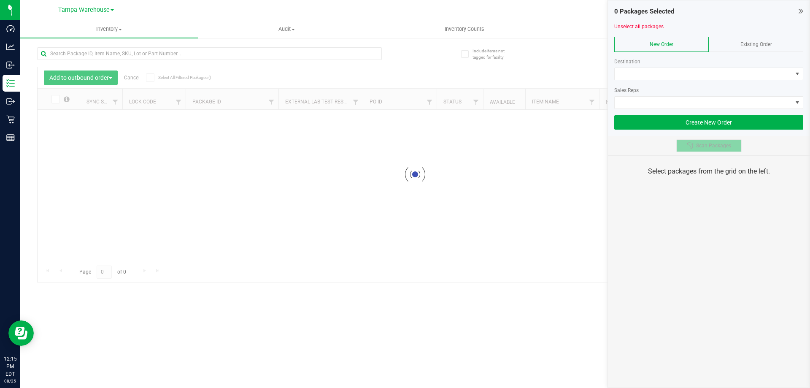
click at [702, 150] on button "Scan Packages" at bounding box center [708, 145] width 65 height 13
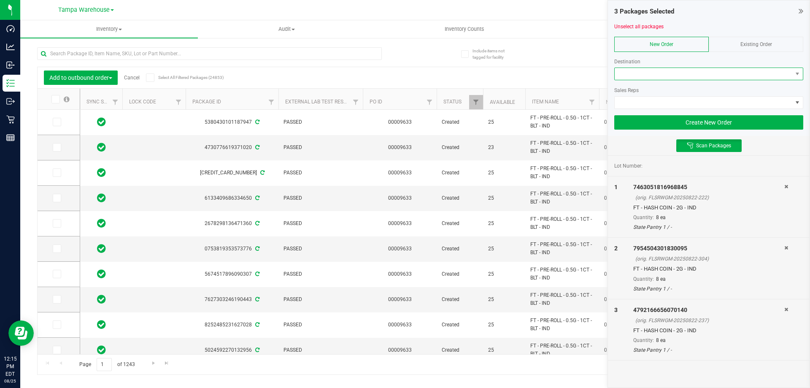
click at [627, 77] on span at bounding box center [703, 74] width 178 height 12
click at [665, 70] on span at bounding box center [703, 74] width 178 height 12
click at [744, 73] on span at bounding box center [703, 74] width 178 height 12
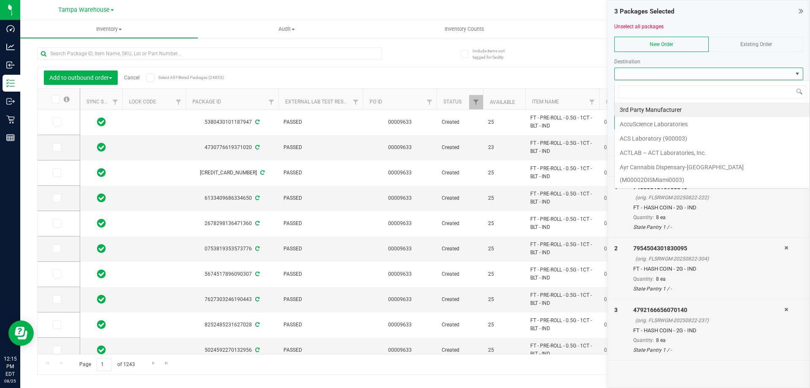
scroll to position [13, 189]
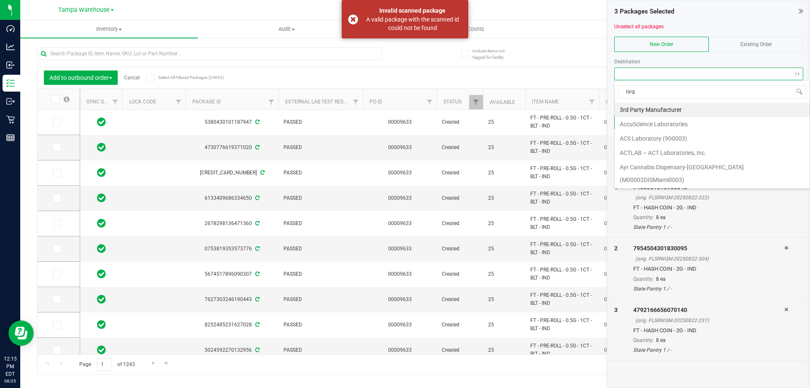
type input "largo"
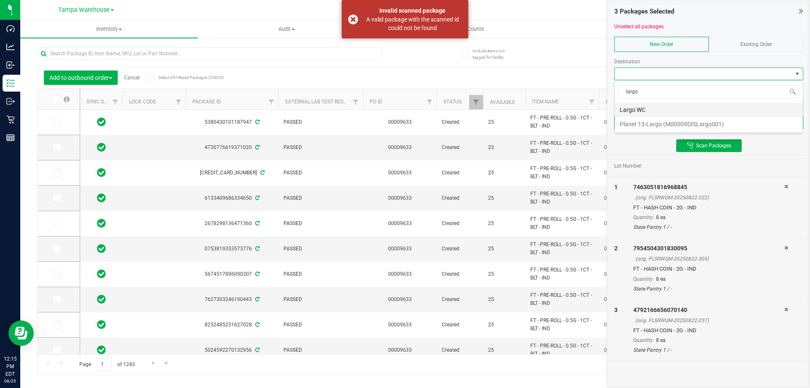
click at [647, 106] on li "Largo WC" at bounding box center [708, 109] width 188 height 14
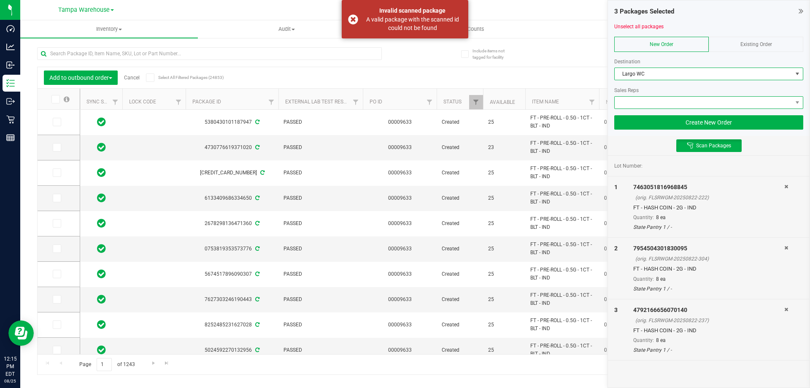
click at [646, 103] on span at bounding box center [703, 103] width 178 height 12
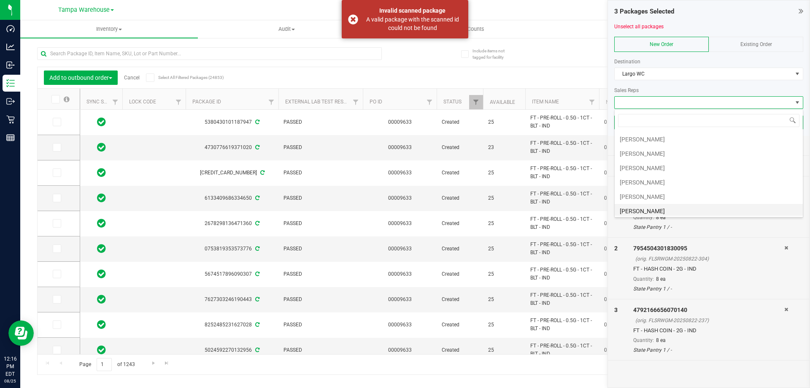
scroll to position [84, 0]
click at [650, 179] on li "[PERSON_NAME]" at bounding box center [708, 183] width 188 height 14
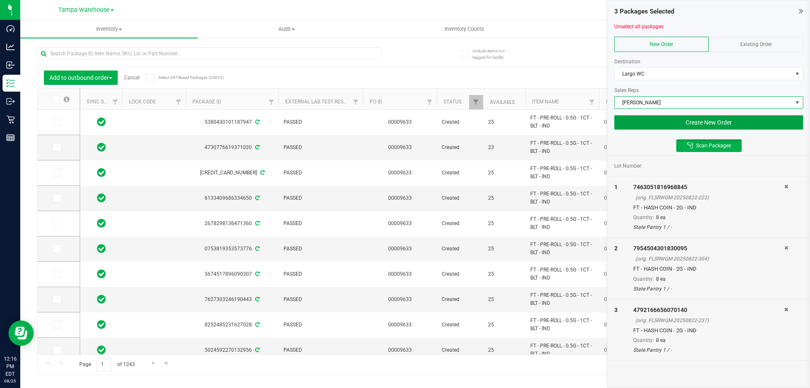
click at [705, 120] on button "Create New Order" at bounding box center [708, 122] width 189 height 14
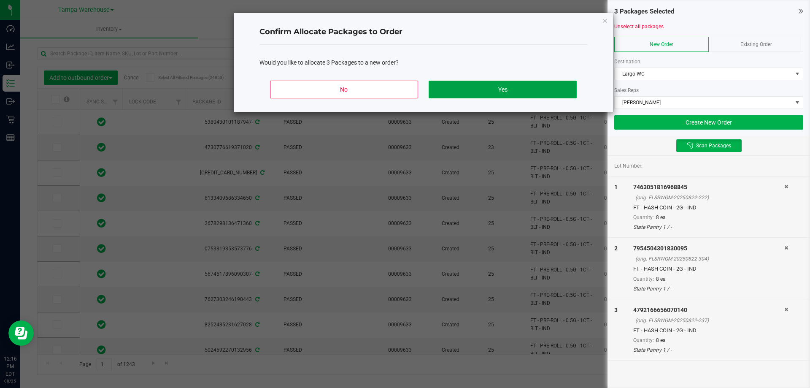
click at [557, 93] on button "Yes" at bounding box center [502, 90] width 148 height 18
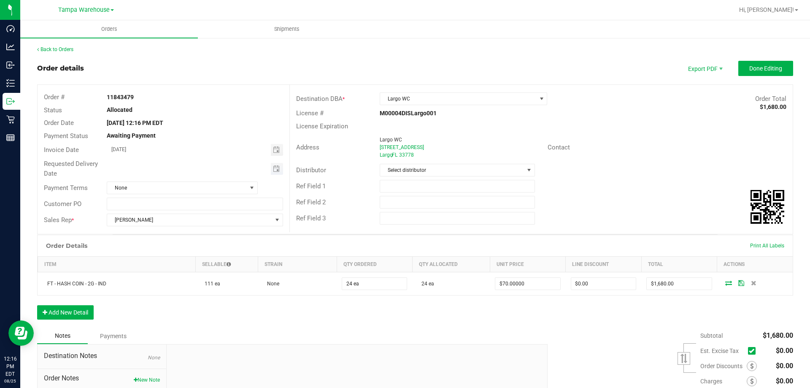
click at [275, 172] on span "Toggle calendar" at bounding box center [277, 169] width 12 height 12
click at [184, 262] on span "27" at bounding box center [181, 265] width 12 height 13
type input "[DATE]"
click at [423, 172] on span "Select distributor" at bounding box center [451, 170] width 143 height 12
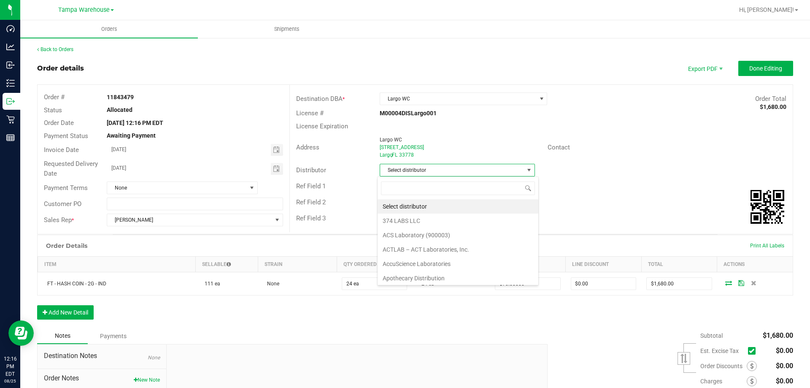
scroll to position [13, 154]
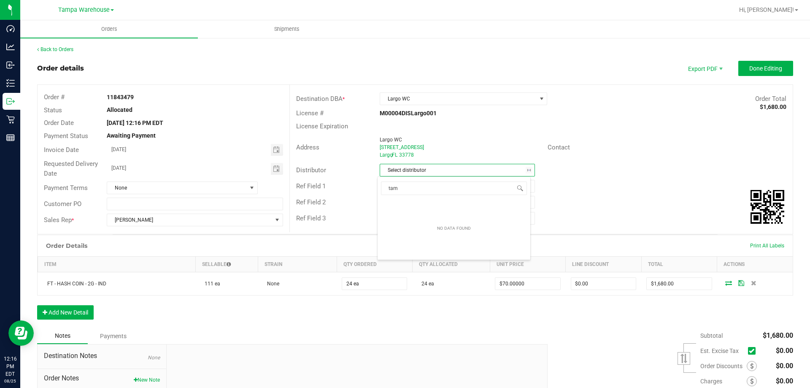
type input "tamp"
click at [404, 221] on li "Tampa Warehouse" at bounding box center [453, 220] width 153 height 14
drag, startPoint x: 401, startPoint y: 194, endPoint x: 399, endPoint y: 188, distance: 6.3
click at [401, 193] on div "Ref Field 1" at bounding box center [541, 186] width 503 height 16
click at [399, 187] on input "text" at bounding box center [457, 186] width 155 height 13
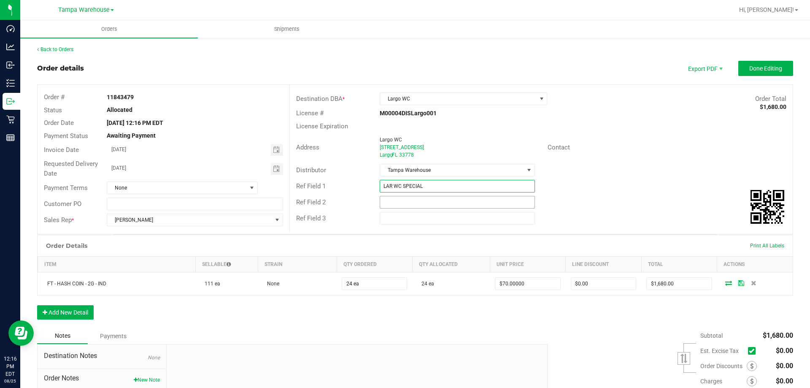
type input "LAR WC SPECIAL"
click at [411, 207] on input "text" at bounding box center [457, 202] width 155 height 13
type input "CANNABIS"
click at [744, 73] on button "Done Editing" at bounding box center [765, 68] width 55 height 15
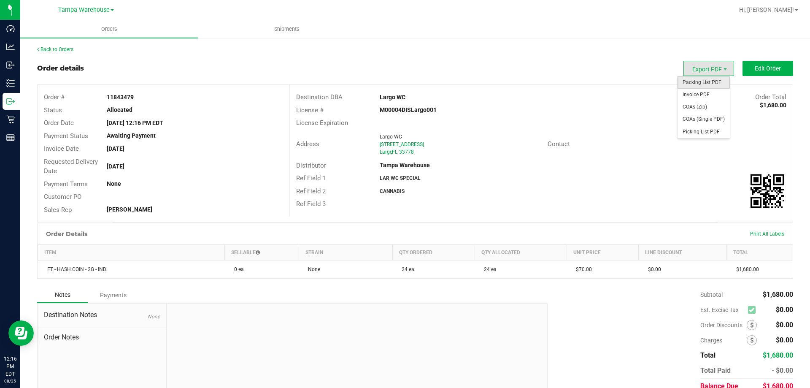
click at [704, 80] on span "Packing List PDF" at bounding box center [703, 82] width 52 height 12
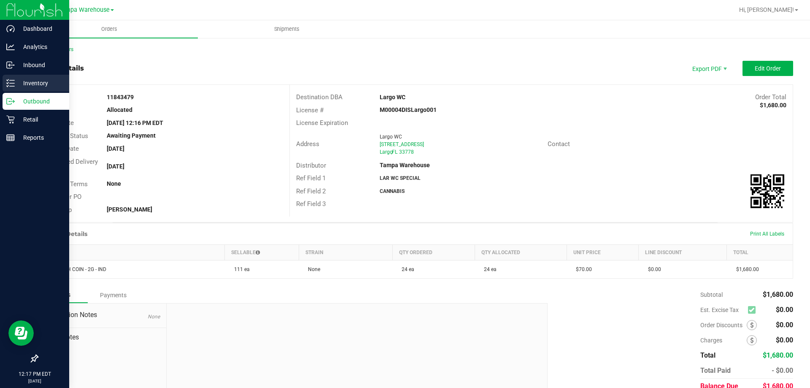
click at [8, 82] on icon at bounding box center [10, 83] width 8 height 8
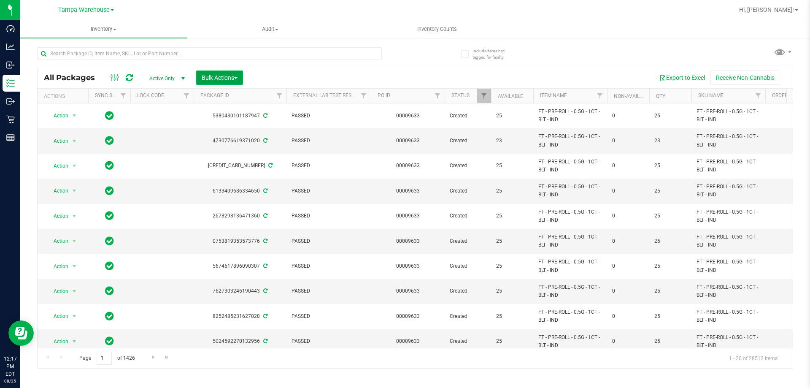
click at [228, 82] on button "Bulk Actions" at bounding box center [219, 77] width 47 height 14
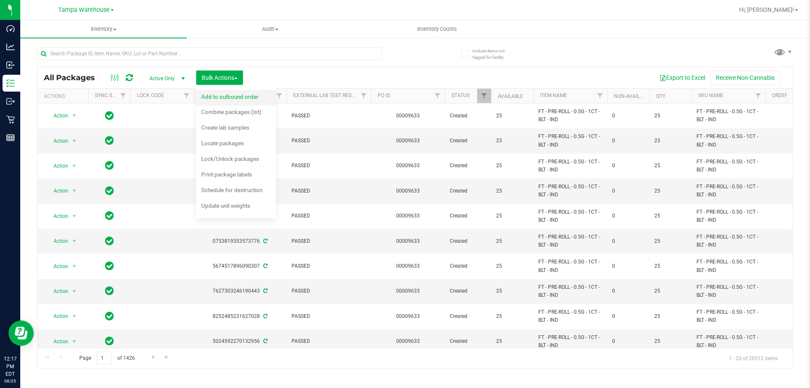
click at [228, 94] on span "Add to outbound order" at bounding box center [229, 96] width 57 height 7
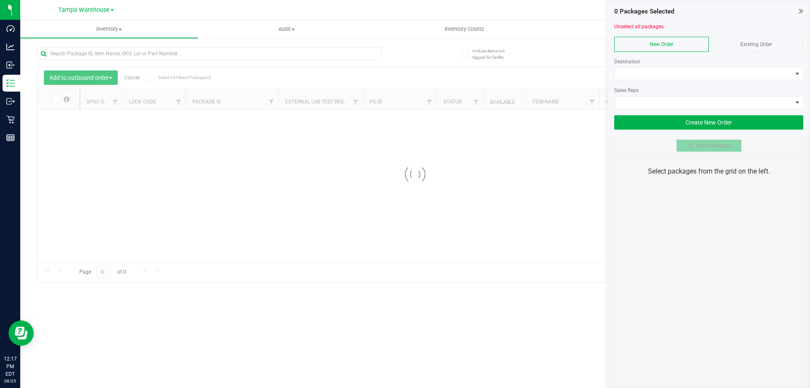
click at [700, 151] on button "Scan Packages" at bounding box center [708, 145] width 65 height 13
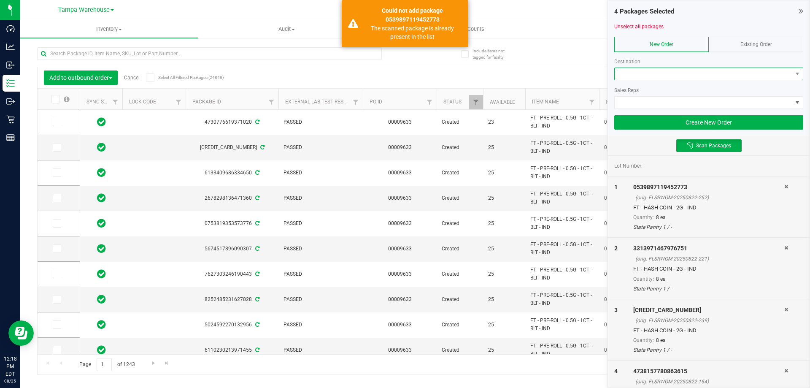
click at [639, 74] on span at bounding box center [703, 74] width 178 height 12
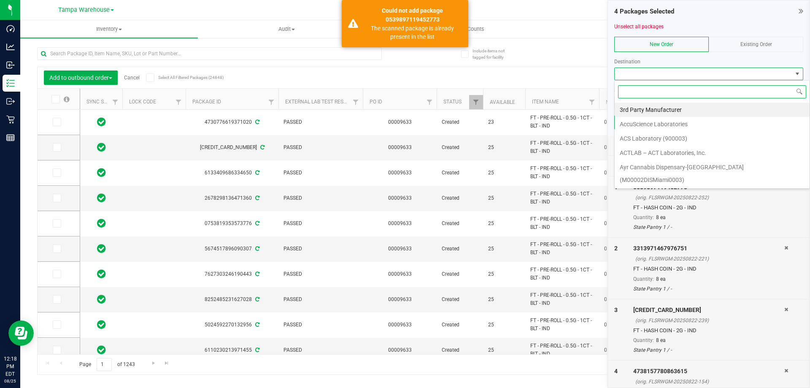
scroll to position [13, 189]
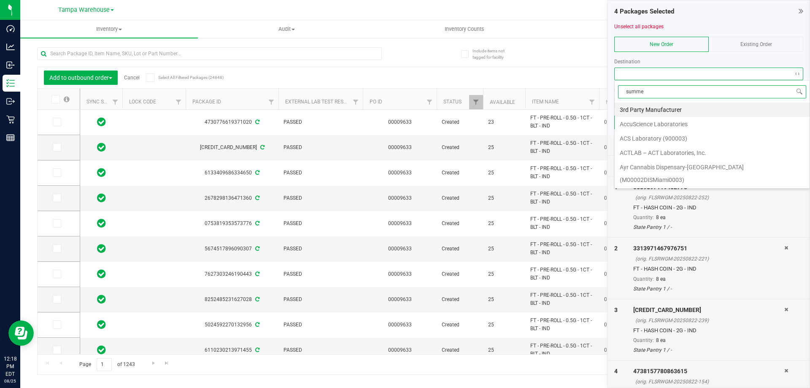
type input "summer"
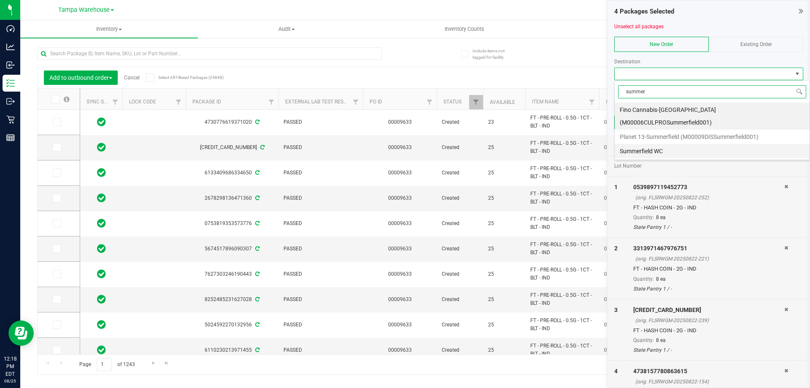
click at [643, 144] on li "Summerfield WC" at bounding box center [711, 151] width 195 height 14
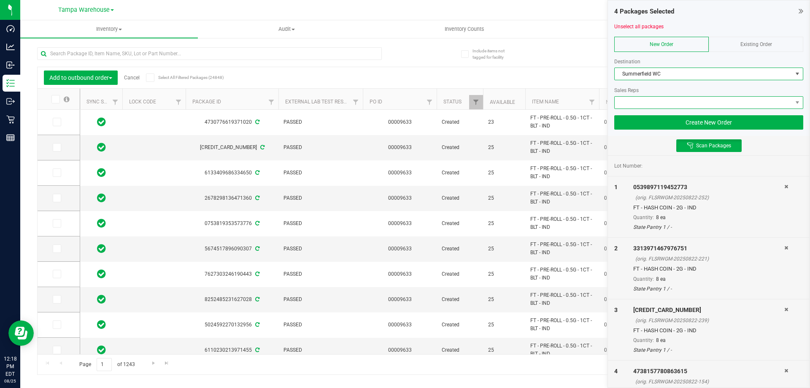
click at [639, 106] on span at bounding box center [703, 103] width 178 height 12
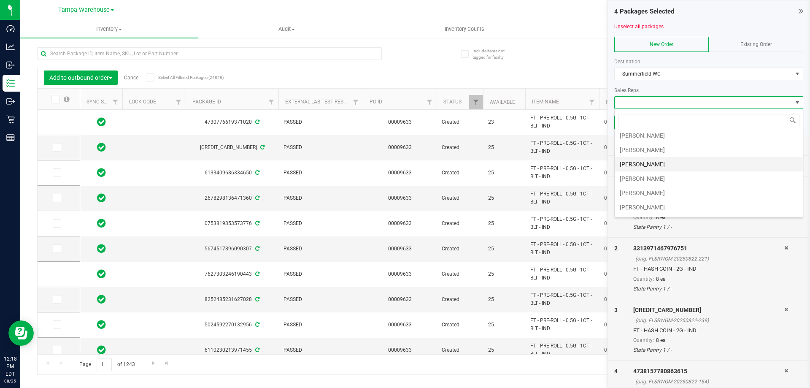
scroll to position [84, 0]
click at [637, 181] on li "[PERSON_NAME]" at bounding box center [708, 183] width 188 height 14
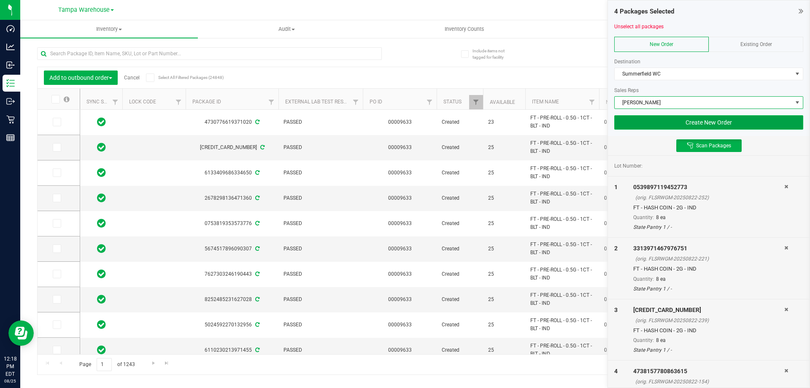
click at [706, 118] on button "Create New Order" at bounding box center [708, 122] width 189 height 14
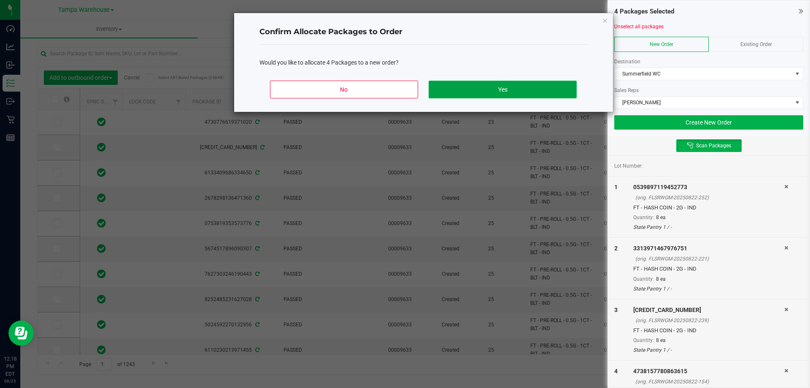
click at [555, 84] on button "Yes" at bounding box center [502, 90] width 148 height 18
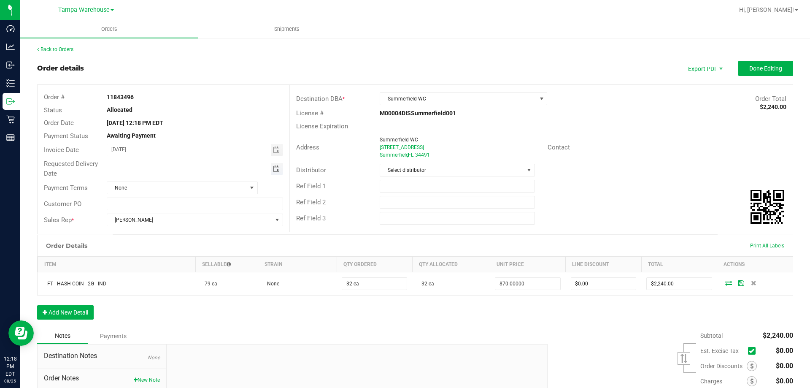
click at [276, 170] on span "Toggle calendar" at bounding box center [276, 168] width 7 height 7
click at [186, 265] on span "27" at bounding box center [181, 265] width 12 height 13
type input "[DATE]"
click at [407, 170] on span "Select distributor" at bounding box center [451, 170] width 143 height 12
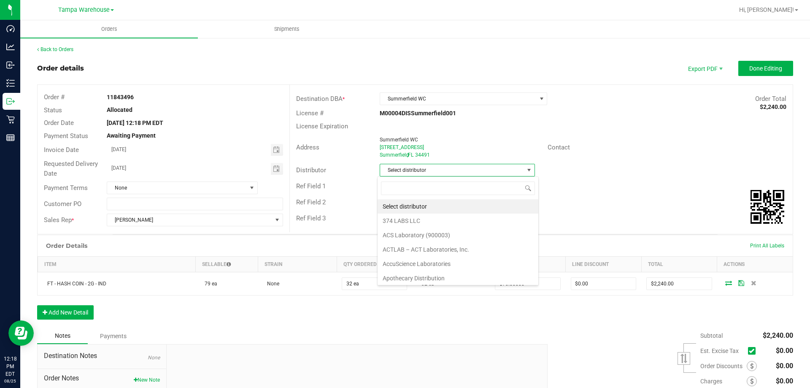
scroll to position [13, 154]
type input "tampa"
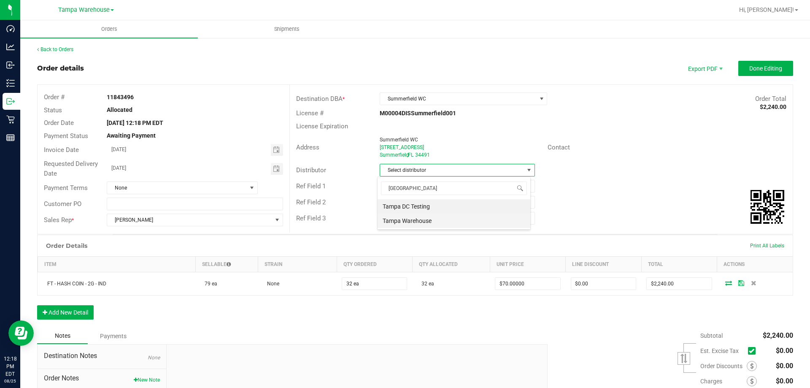
click at [421, 226] on li "Tampa Warehouse" at bounding box center [453, 220] width 153 height 14
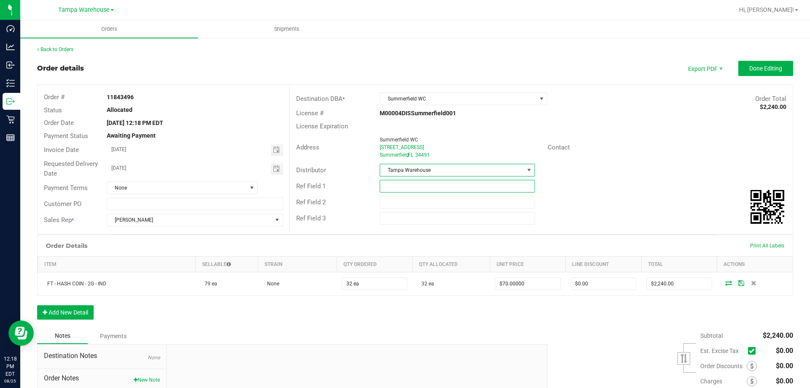
click at [409, 188] on input "text" at bounding box center [457, 186] width 155 height 13
type input "SUM WC SPECIAL"
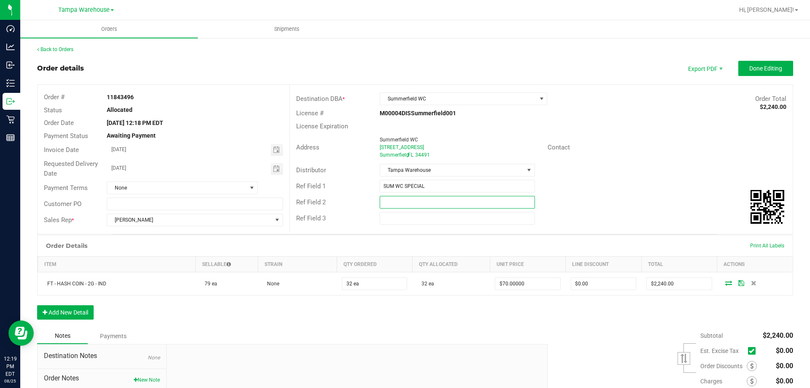
click at [386, 207] on input "text" at bounding box center [457, 202] width 155 height 13
type input "CANNABIS"
click at [749, 65] on span "Done Editing" at bounding box center [765, 68] width 33 height 7
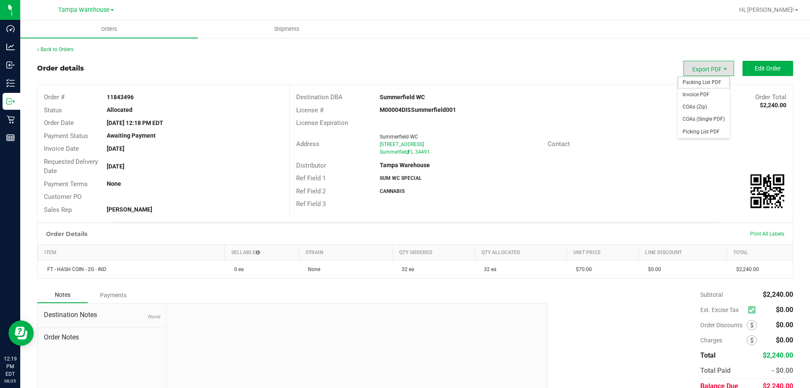
click at [711, 81] on span "Packing List PDF" at bounding box center [703, 82] width 52 height 12
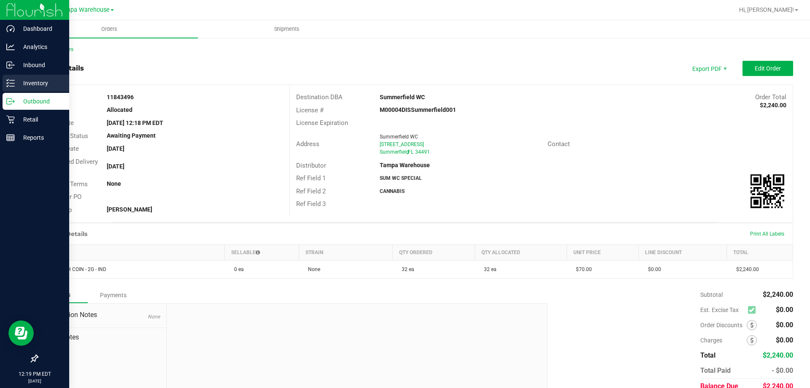
click at [14, 83] on icon at bounding box center [10, 83] width 8 height 8
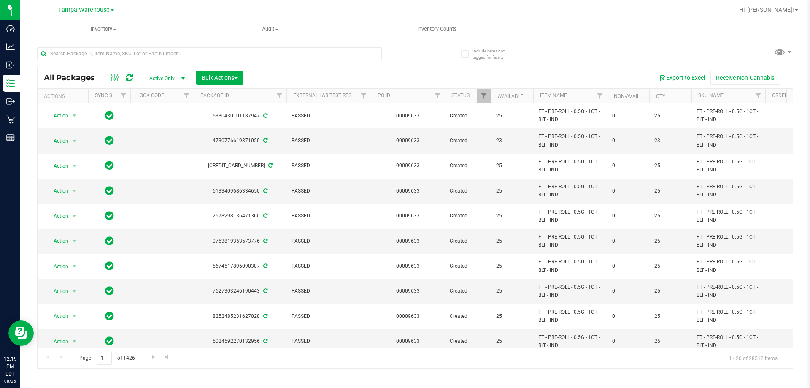
click at [202, 85] on div "All Packages Active Only Active Only Lab Samples Locked All External Internal B…" at bounding box center [415, 77] width 755 height 21
click at [207, 81] on button "Bulk Actions" at bounding box center [219, 77] width 47 height 14
click at [260, 99] on div "Add to outbound order" at bounding box center [235, 97] width 69 height 13
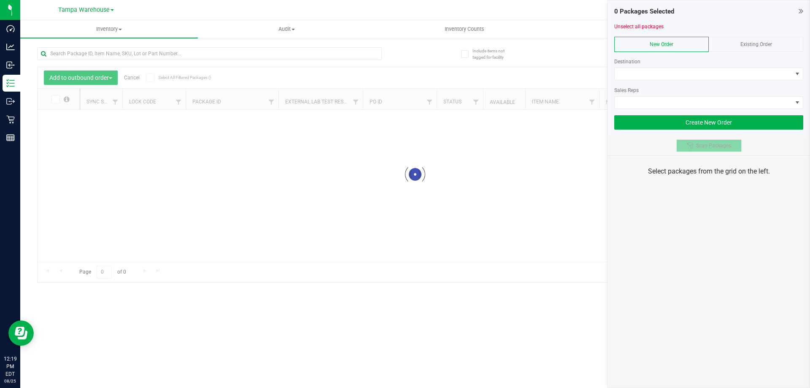
click at [700, 147] on span "Scan Packages" at bounding box center [713, 145] width 35 height 7
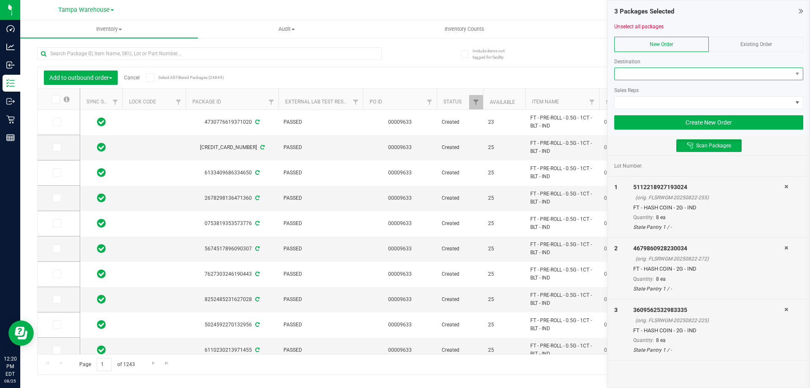
click at [642, 76] on span at bounding box center [703, 74] width 178 height 12
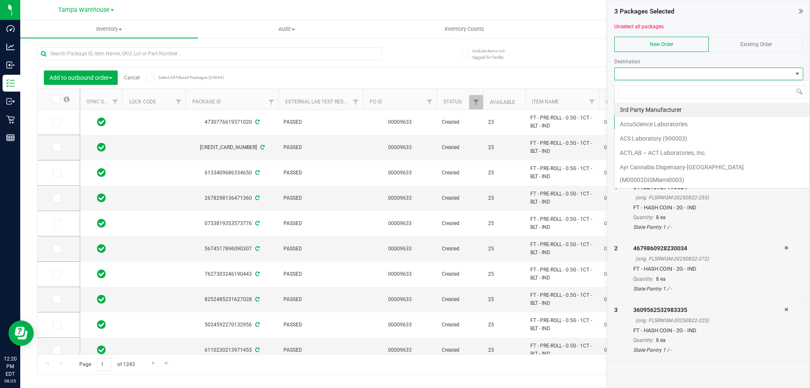
scroll to position [13, 189]
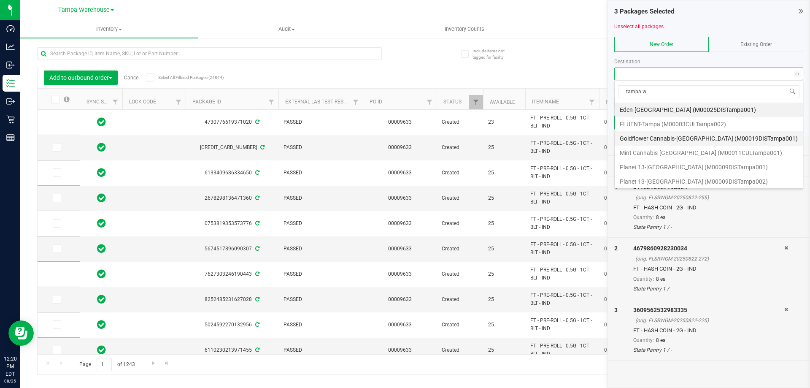
type input "tampa wc"
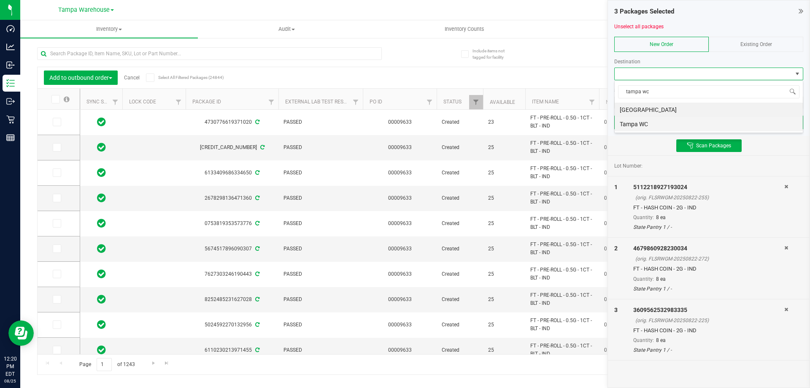
click at [638, 120] on li "Tampa WC" at bounding box center [708, 124] width 188 height 14
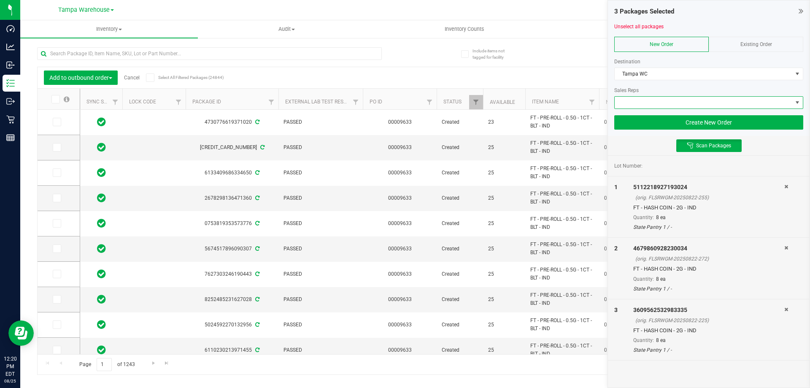
click at [630, 100] on span at bounding box center [703, 103] width 178 height 12
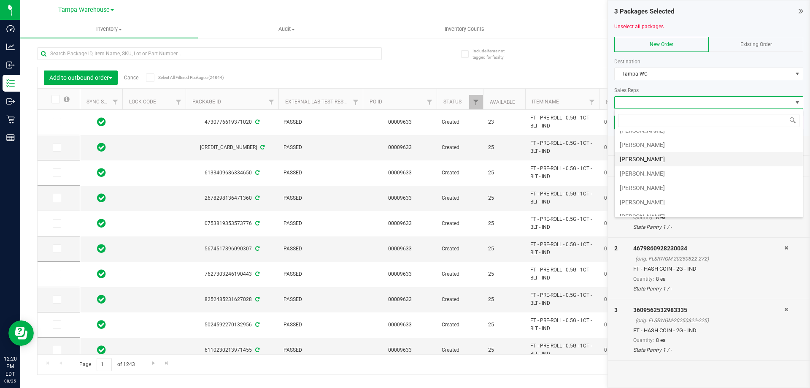
scroll to position [84, 0]
click at [625, 180] on li "[PERSON_NAME]" at bounding box center [708, 183] width 188 height 14
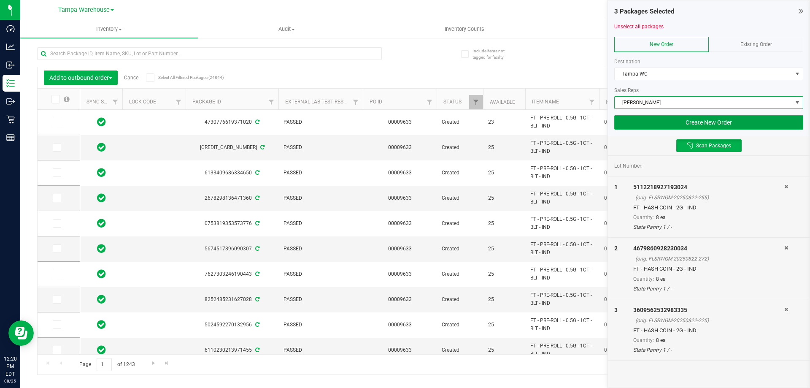
click at [704, 119] on button "Create New Order" at bounding box center [708, 122] width 189 height 14
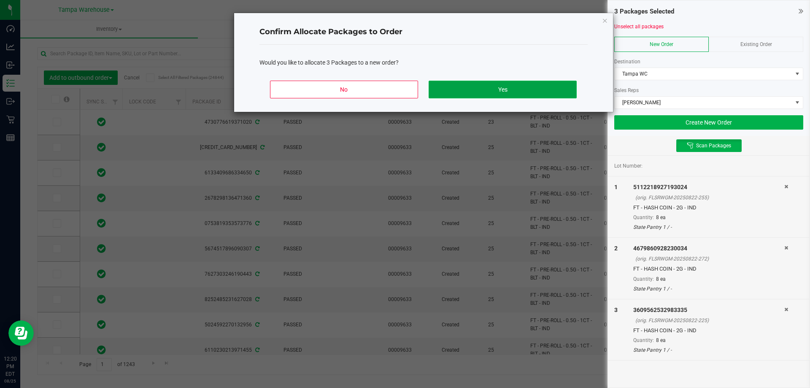
click at [527, 82] on button "Yes" at bounding box center [502, 90] width 148 height 18
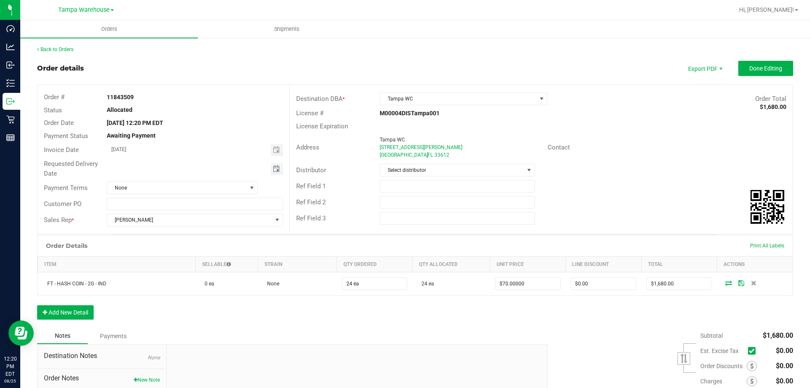
click at [278, 171] on span "Toggle calendar" at bounding box center [276, 168] width 7 height 7
click at [183, 264] on span "27" at bounding box center [181, 265] width 12 height 13
type input "[DATE]"
click at [449, 165] on span "Select distributor" at bounding box center [451, 170] width 143 height 12
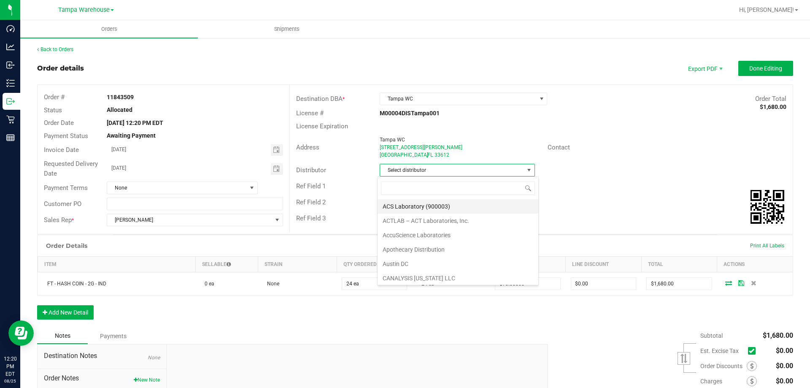
scroll to position [42, 0]
type input "tampa"
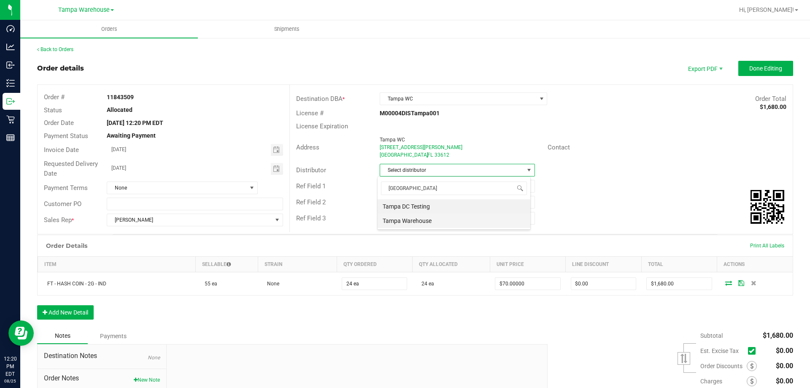
click at [441, 221] on li "Tampa Warehouse" at bounding box center [453, 220] width 153 height 14
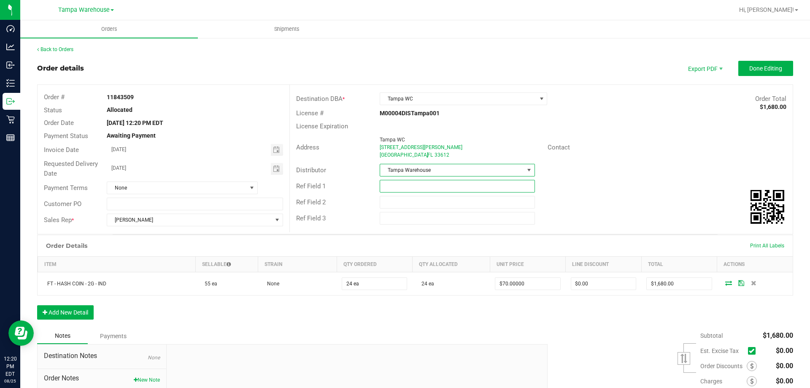
click at [409, 187] on input "text" at bounding box center [457, 186] width 155 height 13
type input "TPA WC SPECIAL"
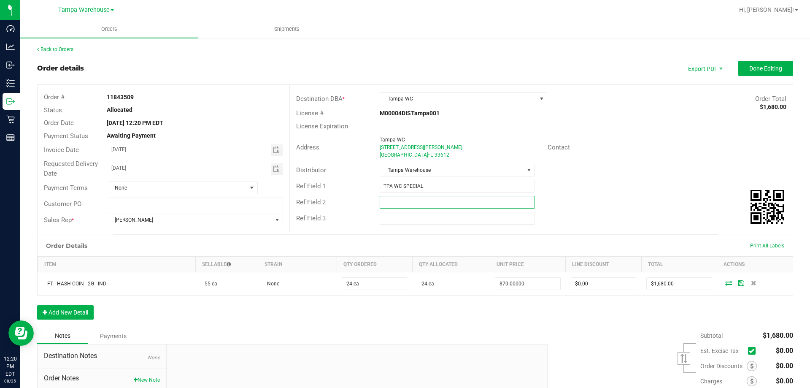
click at [392, 207] on input "text" at bounding box center [457, 202] width 155 height 13
type input "CANNABIS"
click at [771, 69] on span "Done Editing" at bounding box center [765, 68] width 33 height 7
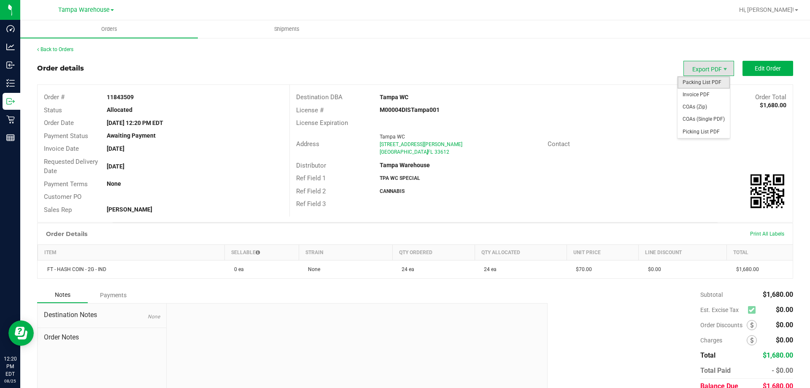
click at [701, 81] on span "Packing List PDF" at bounding box center [703, 82] width 52 height 12
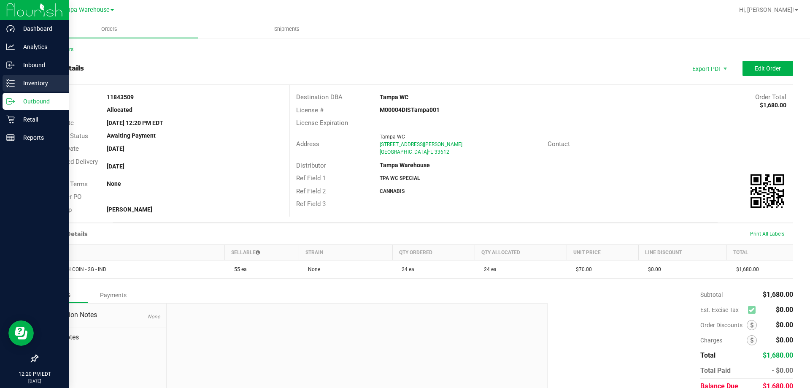
click at [3, 85] on div "Inventory" at bounding box center [36, 83] width 67 height 17
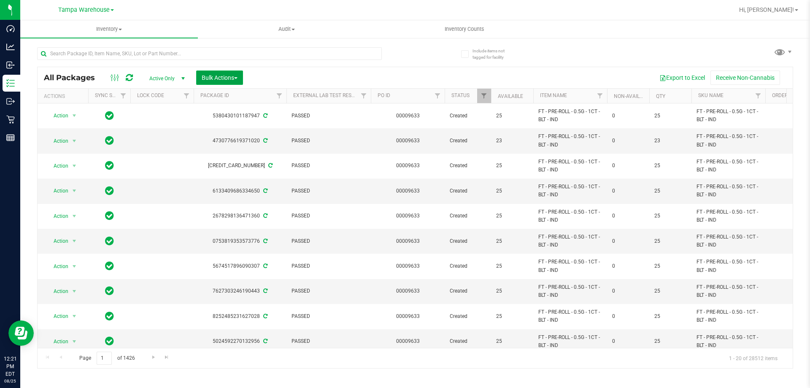
click at [214, 71] on button "Bulk Actions" at bounding box center [219, 77] width 47 height 14
click at [226, 80] on span "Bulk Actions" at bounding box center [220, 77] width 36 height 7
click at [213, 70] on div "All Packages Active Only Active Only Lab Samples Locked All External Internal B…" at bounding box center [415, 77] width 755 height 21
click at [215, 74] on span "Bulk Actions" at bounding box center [220, 77] width 36 height 7
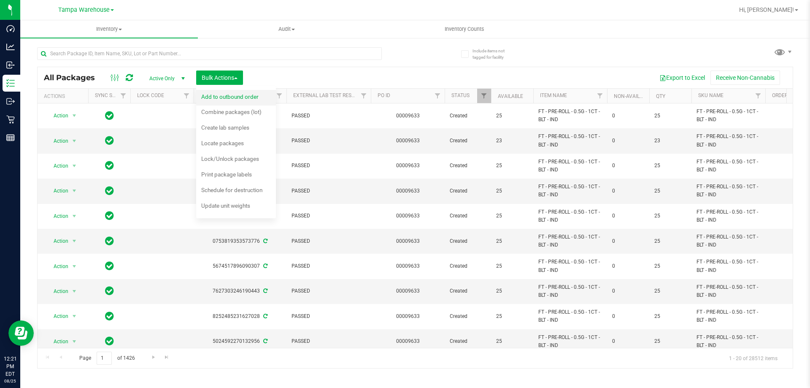
click at [225, 91] on div "Add to outbound order" at bounding box center [235, 97] width 69 height 13
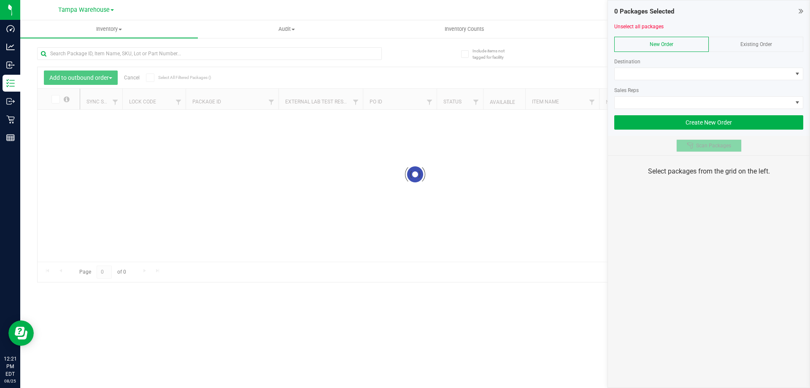
click at [730, 150] on button "Scan Packages" at bounding box center [708, 145] width 65 height 13
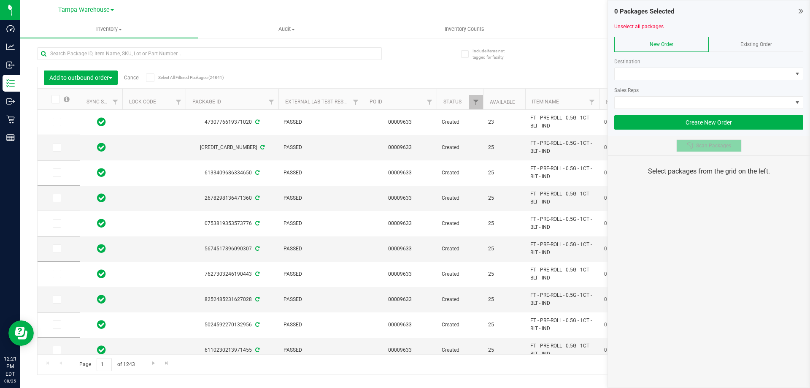
click at [725, 151] on button "Scan Packages" at bounding box center [708, 145] width 65 height 13
click at [723, 149] on button "Scan Packages" at bounding box center [708, 145] width 65 height 13
click at [710, 150] on button "Scan Packages" at bounding box center [708, 145] width 65 height 13
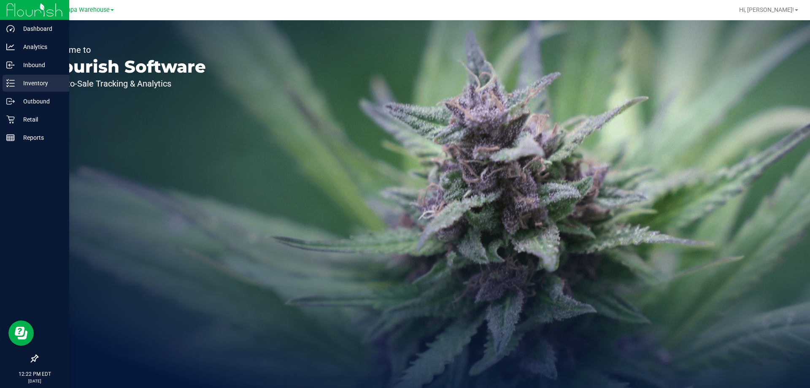
click at [24, 81] on p "Inventory" at bounding box center [40, 83] width 51 height 10
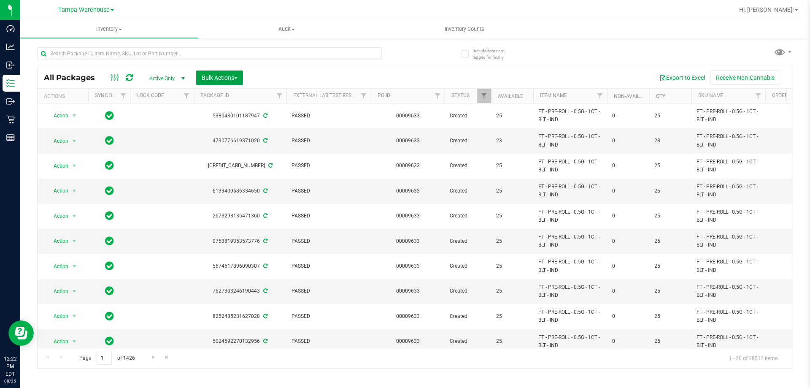
click at [223, 76] on span "Bulk Actions" at bounding box center [220, 77] width 36 height 7
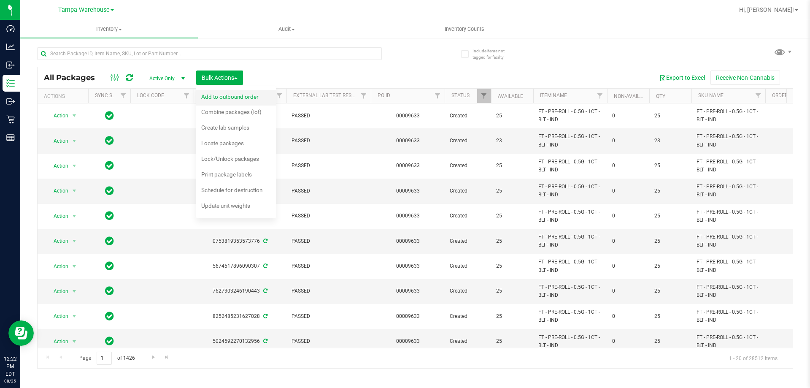
click at [214, 96] on span "Add to outbound order" at bounding box center [229, 96] width 57 height 7
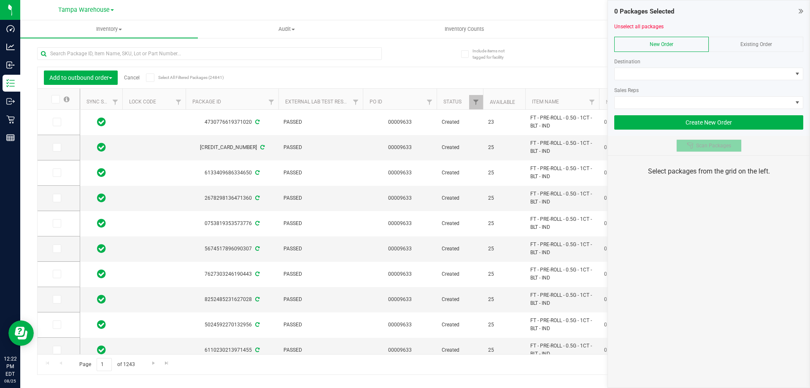
click at [686, 144] on button "Scan Packages" at bounding box center [708, 145] width 65 height 13
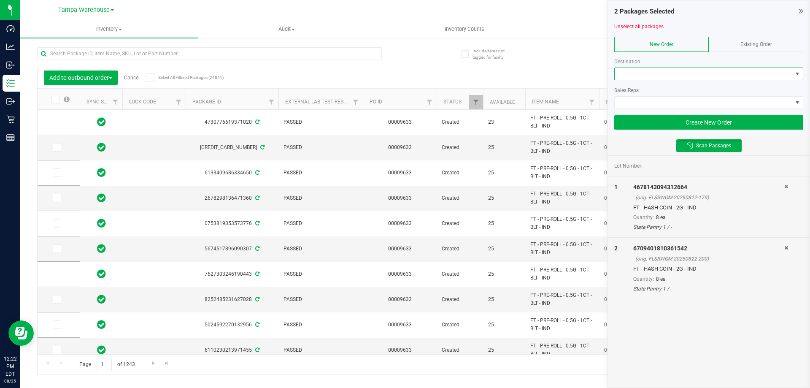
click at [623, 75] on span at bounding box center [703, 74] width 178 height 12
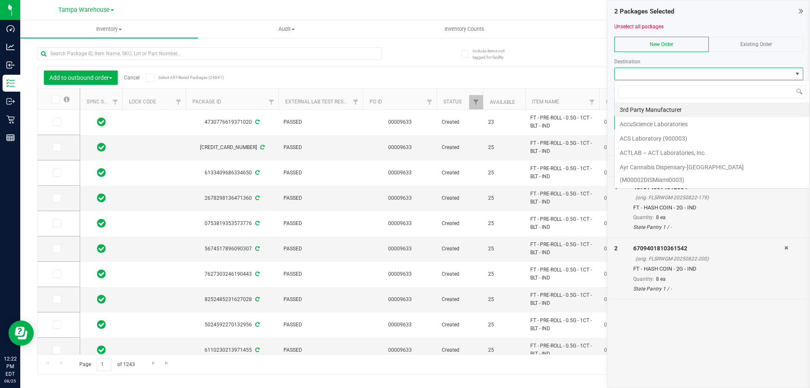
scroll to position [13, 189]
type input "new por"
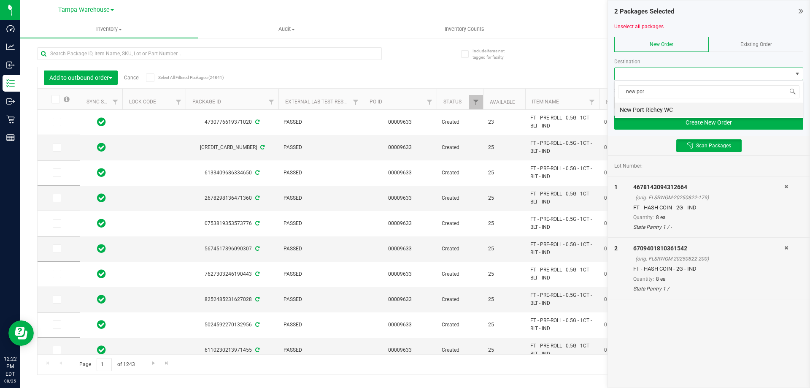
click at [658, 109] on li "New Port Richey WC" at bounding box center [708, 109] width 188 height 14
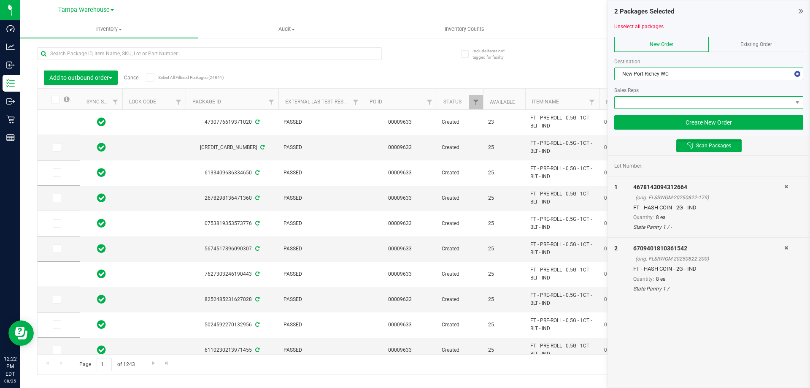
click at [643, 104] on span at bounding box center [703, 103] width 178 height 12
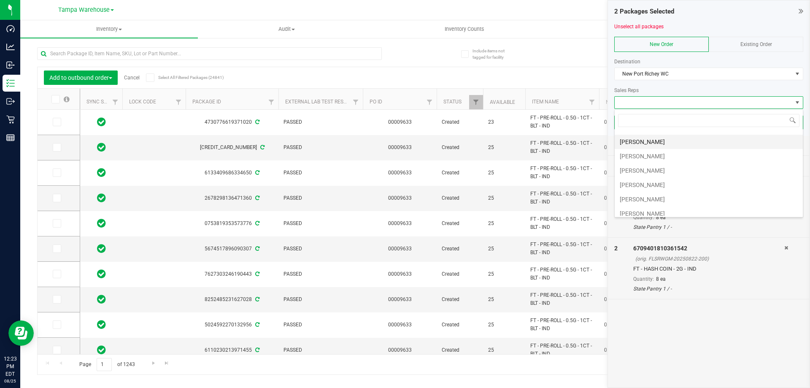
scroll to position [127, 0]
click at [641, 140] on li "[PERSON_NAME]" at bounding box center [708, 141] width 188 height 14
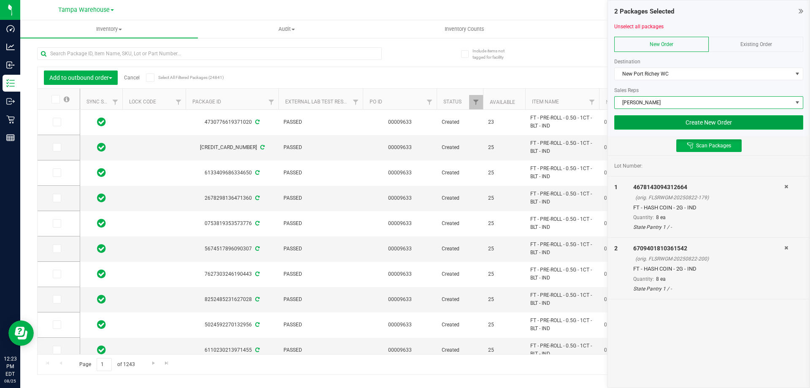
click at [677, 126] on button "Create New Order" at bounding box center [708, 122] width 189 height 14
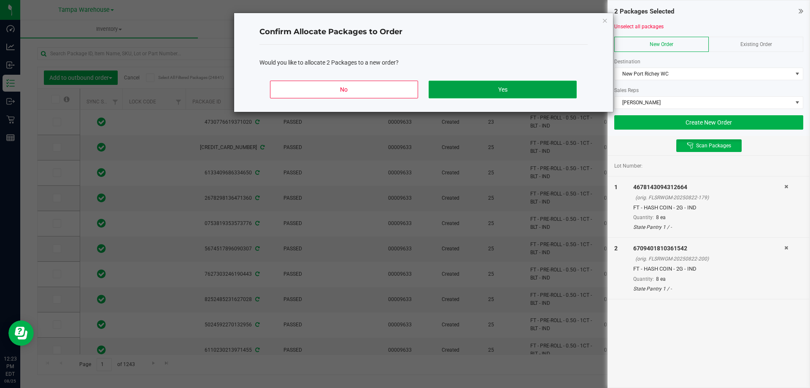
click at [484, 91] on button "Yes" at bounding box center [502, 90] width 148 height 18
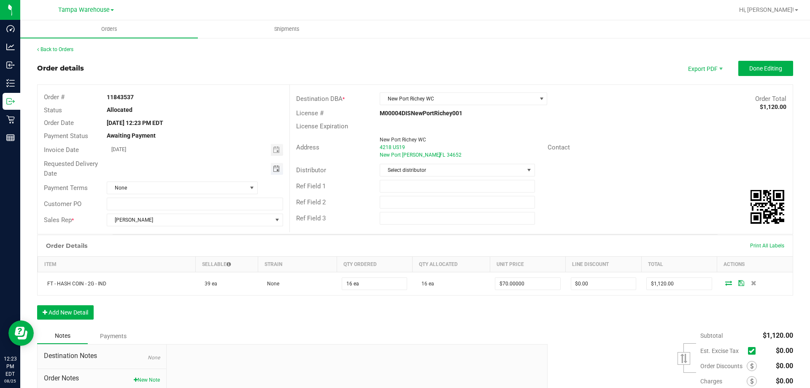
click at [277, 166] on span "Toggle calendar" at bounding box center [276, 168] width 7 height 7
click at [182, 264] on span "27" at bounding box center [181, 265] width 12 height 13
type input "[DATE]"
click at [441, 164] on span "Select distributor" at bounding box center [451, 170] width 143 height 12
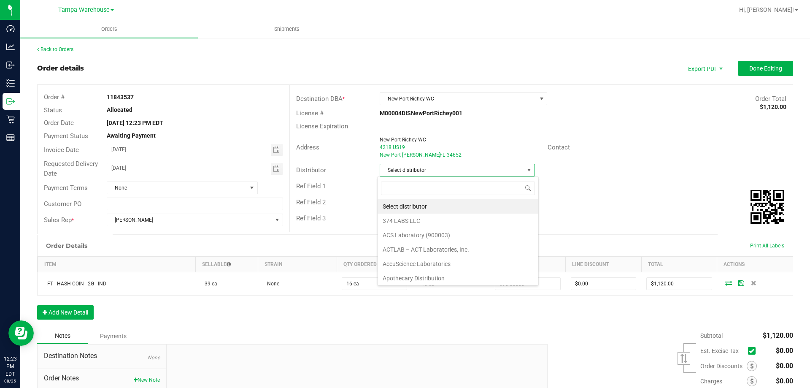
scroll to position [13, 154]
type input "tamp"
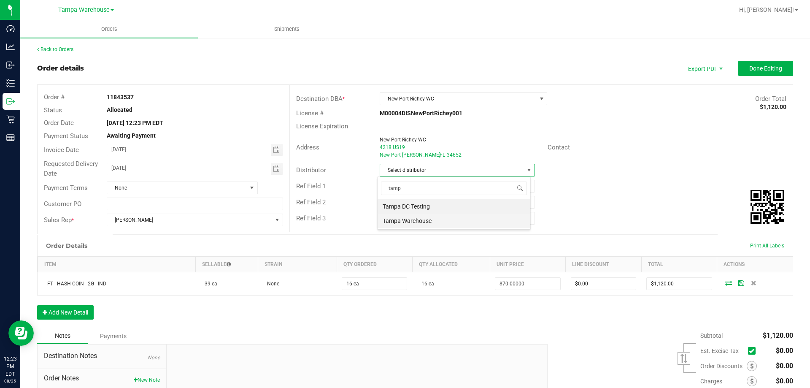
click at [432, 224] on li "Tampa Warehouse" at bounding box center [453, 220] width 153 height 14
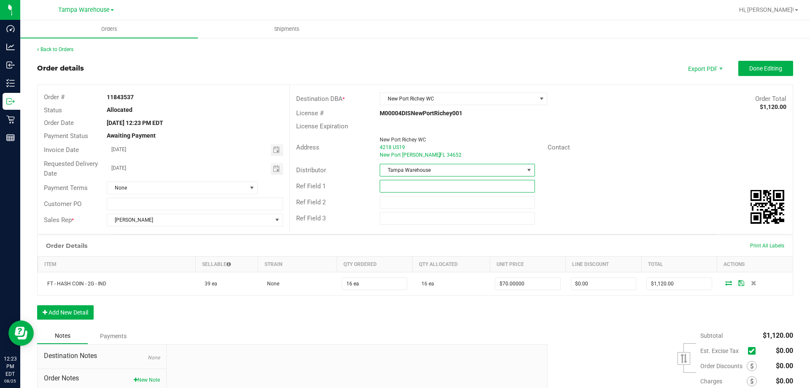
click at [409, 186] on input "text" at bounding box center [457, 186] width 155 height 13
type input "NPR WC SPECIAL"
drag, startPoint x: 402, startPoint y: 195, endPoint x: 399, endPoint y: 201, distance: 6.8
click at [401, 197] on div "Ref Field 2" at bounding box center [541, 202] width 503 height 16
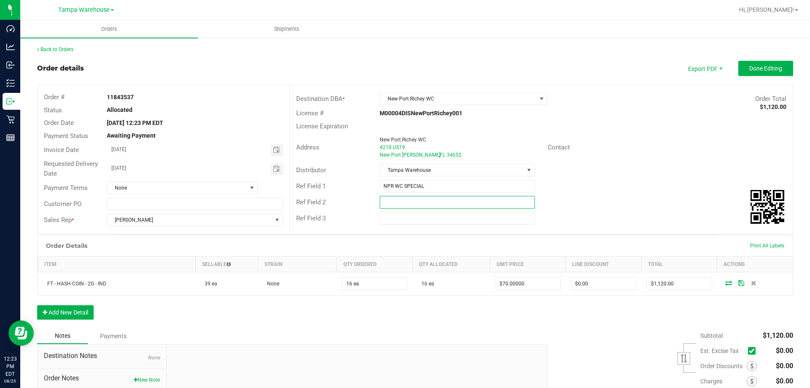
click at [399, 201] on input "text" at bounding box center [457, 202] width 155 height 13
type input "CANNABIS"
click at [774, 68] on span "Done Editing" at bounding box center [765, 68] width 33 height 7
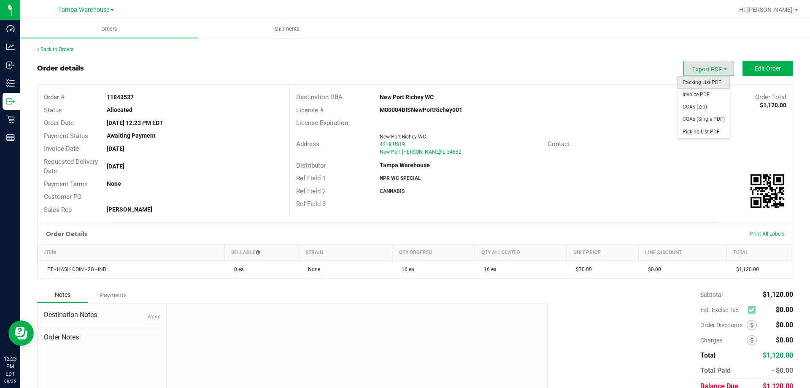
click at [713, 84] on span "Packing List PDF" at bounding box center [703, 82] width 52 height 12
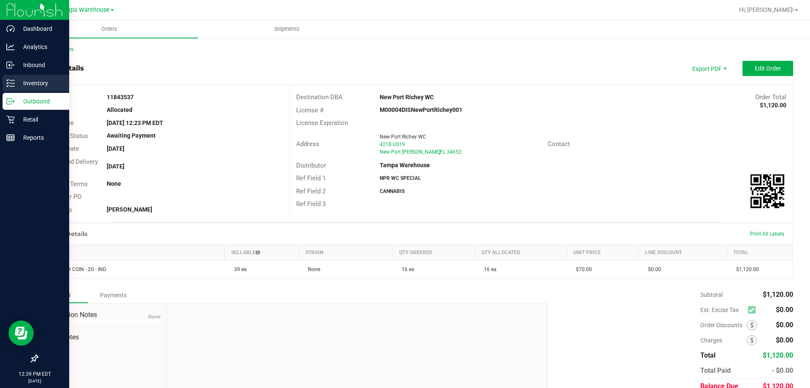
click at [22, 86] on p "Inventory" at bounding box center [40, 83] width 51 height 10
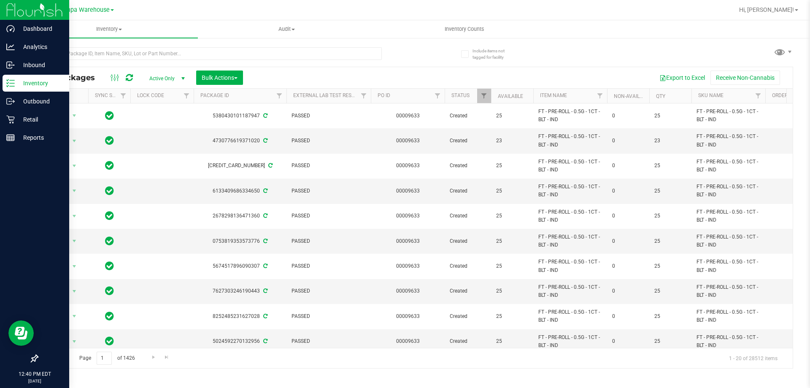
click at [19, 81] on p "Inventory" at bounding box center [40, 83] width 51 height 10
click at [39, 62] on p "Inbound" at bounding box center [40, 65] width 51 height 10
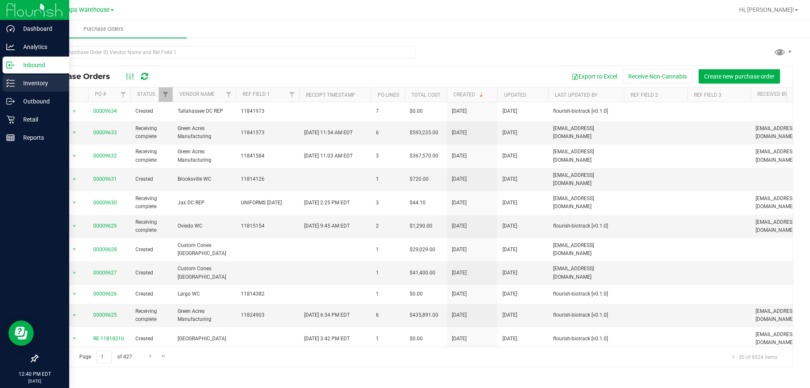
click at [41, 86] on p "Inventory" at bounding box center [40, 83] width 51 height 10
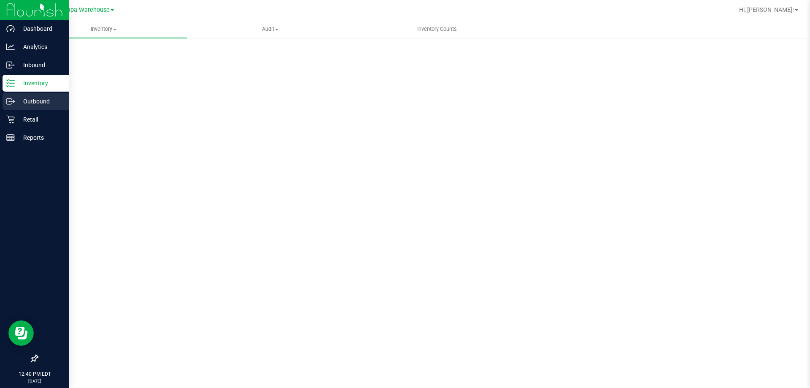
click at [42, 100] on p "Outbound" at bounding box center [40, 101] width 51 height 10
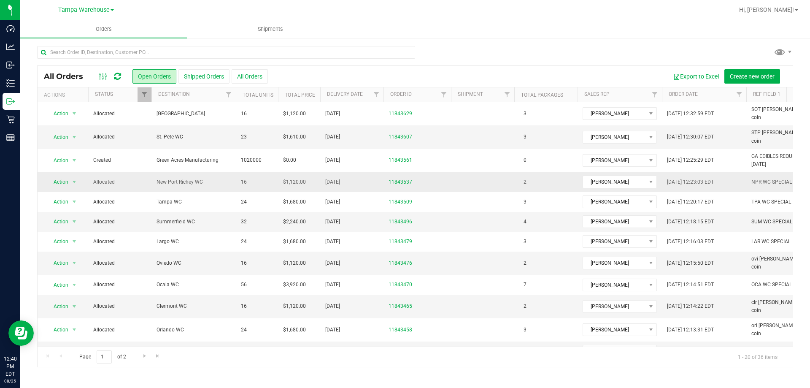
drag, startPoint x: 536, startPoint y: 166, endPoint x: 496, endPoint y: 166, distance: 40.1
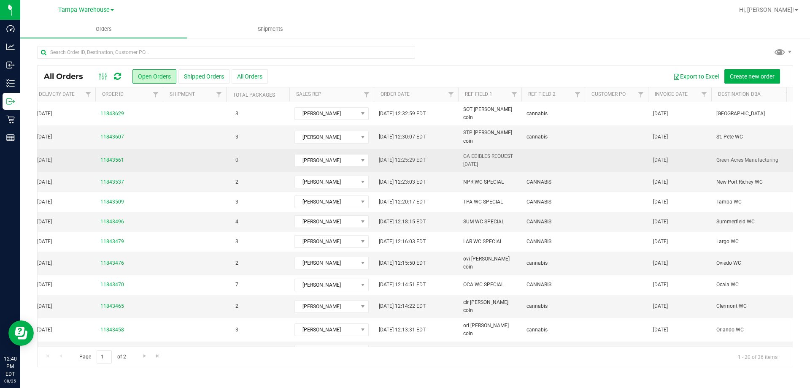
scroll to position [0, 297]
drag, startPoint x: 502, startPoint y: 167, endPoint x: 571, endPoint y: 164, distance: 69.6
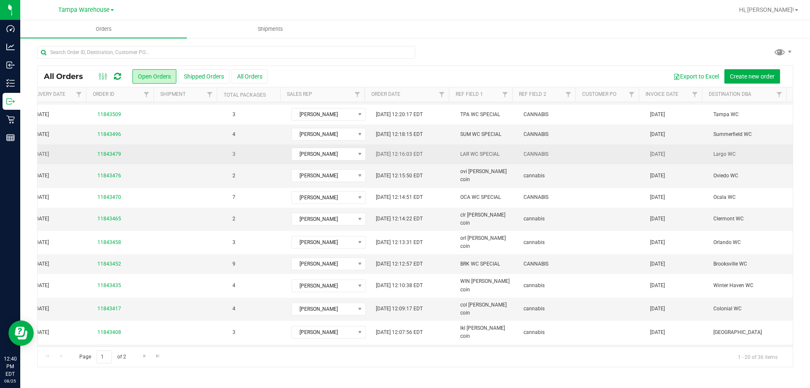
scroll to position [165, 297]
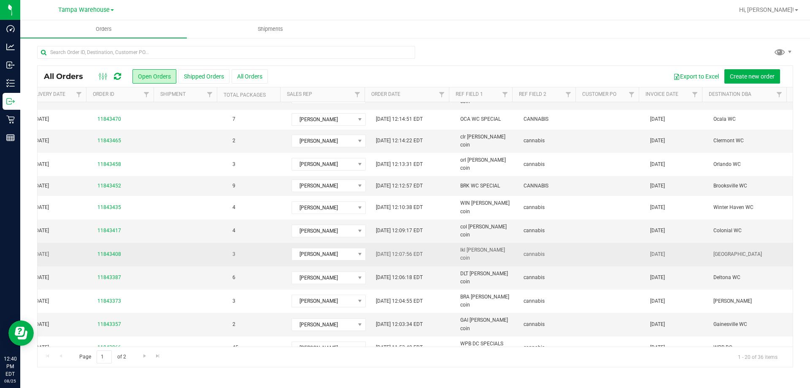
drag, startPoint x: 474, startPoint y: 236, endPoint x: 555, endPoint y: 232, distance: 81.1
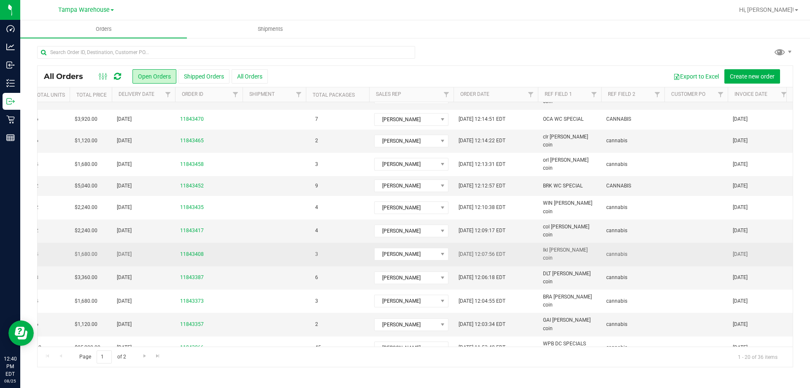
scroll to position [0, 0]
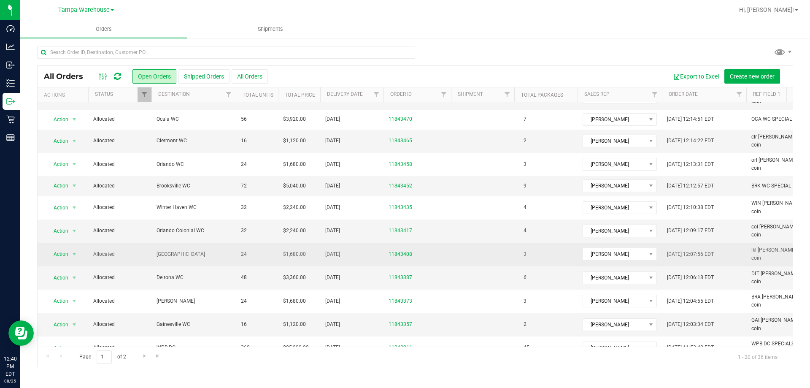
drag, startPoint x: 555, startPoint y: 232, endPoint x: 408, endPoint y: 237, distance: 146.9
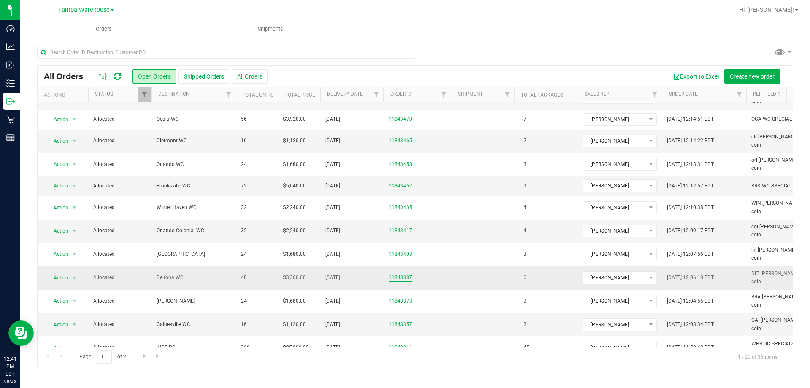
drag, startPoint x: 422, startPoint y: 247, endPoint x: 393, endPoint y: 247, distance: 28.7
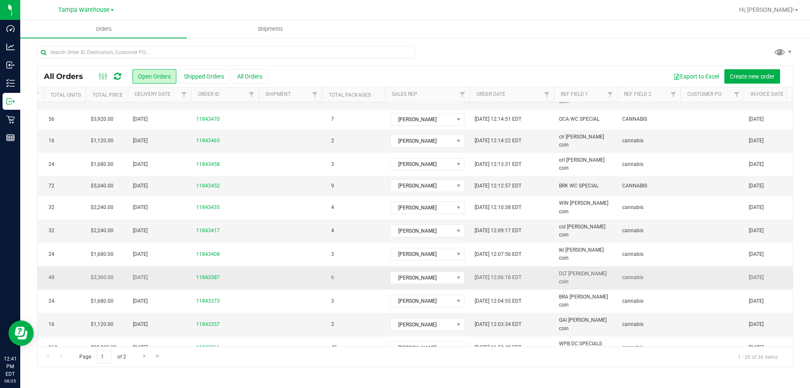
scroll to position [0, 297]
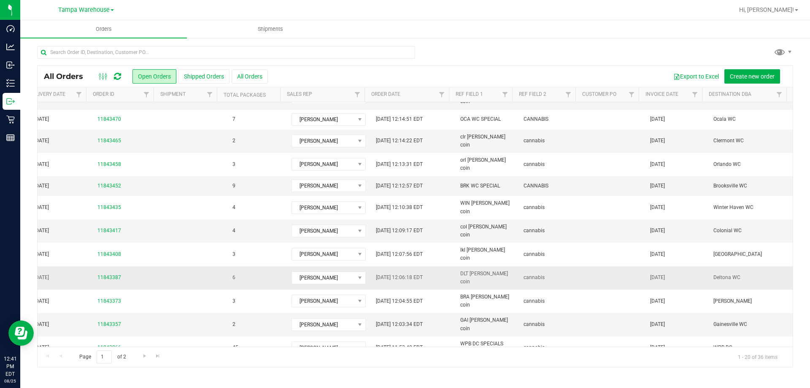
drag, startPoint x: 439, startPoint y: 242, endPoint x: 509, endPoint y: 248, distance: 70.3
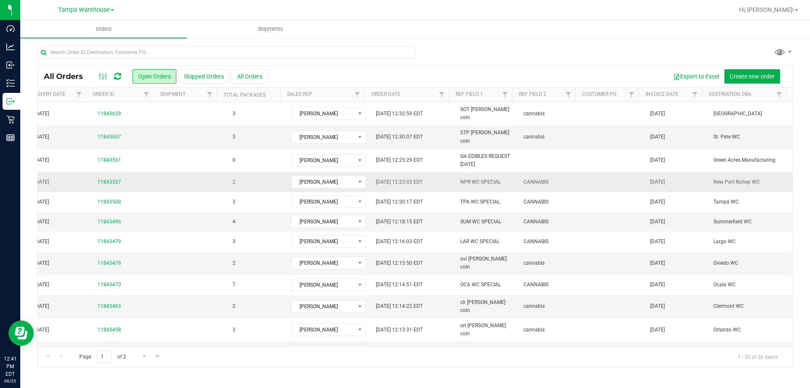
drag, startPoint x: 172, startPoint y: 176, endPoint x: 222, endPoint y: 177, distance: 49.8
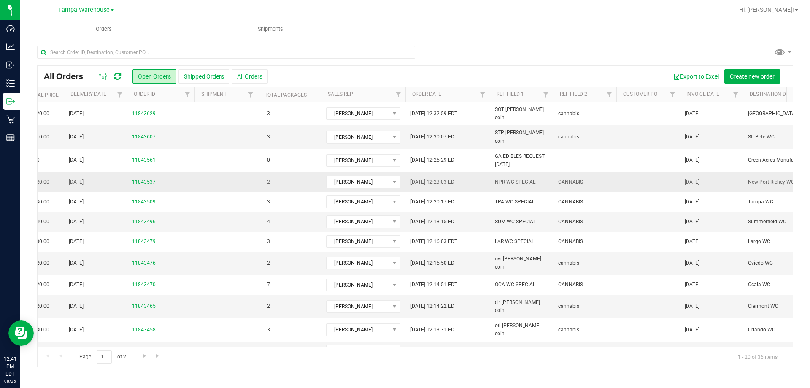
scroll to position [0, 0]
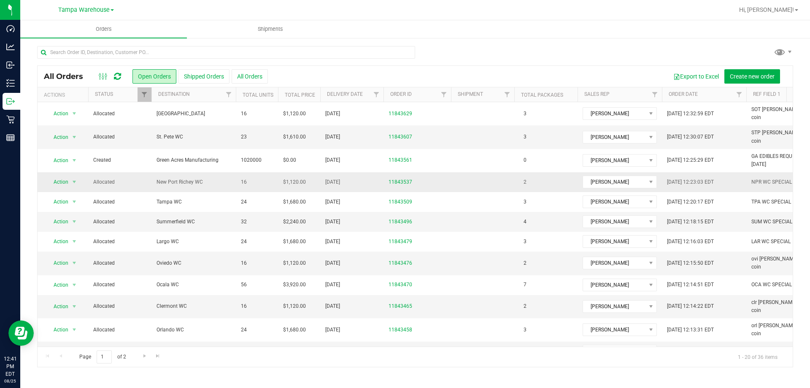
drag, startPoint x: 227, startPoint y: 177, endPoint x: 137, endPoint y: 180, distance: 89.5
click at [770, 11] on span "Hi, [PERSON_NAME]!" at bounding box center [766, 9] width 55 height 7
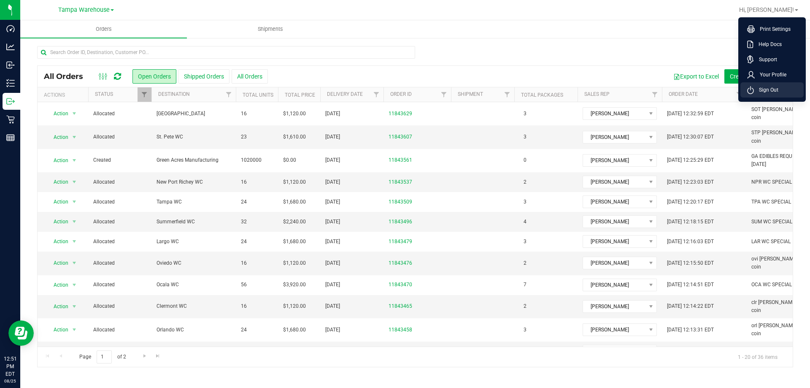
click at [763, 90] on span "Sign Out" at bounding box center [766, 90] width 24 height 8
